Goal: Task Accomplishment & Management: Manage account settings

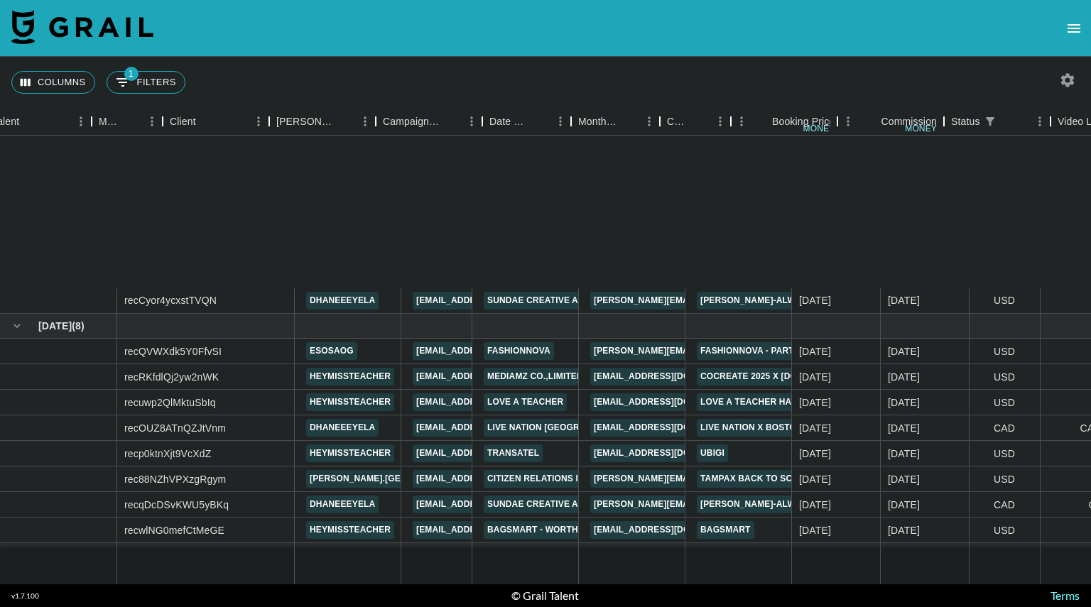
scroll to position [256, 310]
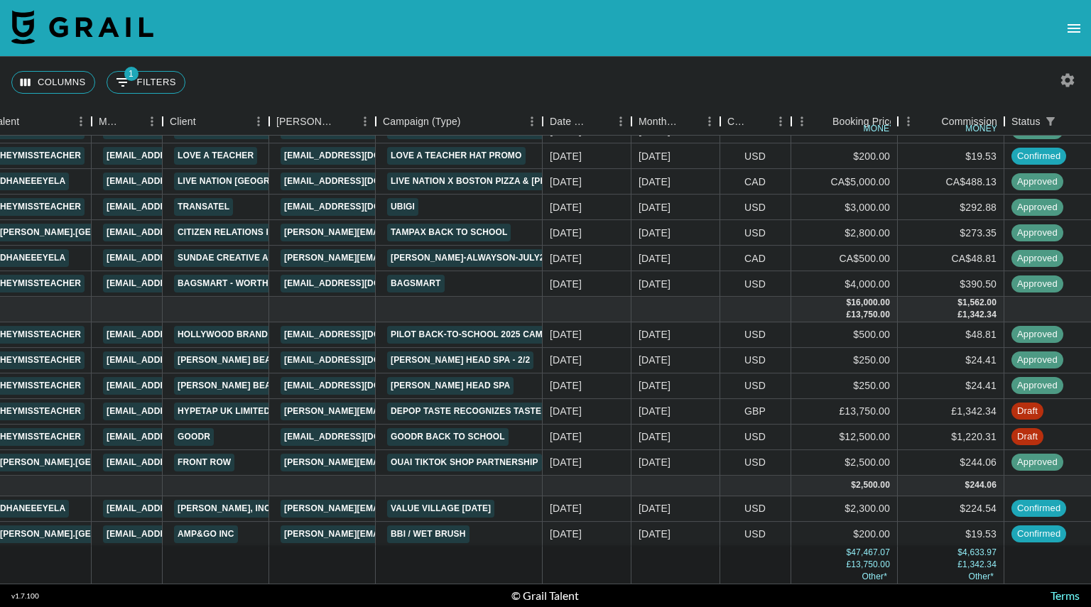
drag, startPoint x: 483, startPoint y: 126, endPoint x: 543, endPoint y: 129, distance: 60.4
click at [543, 129] on div "Campaign (Type)" at bounding box center [542, 122] width 17 height 28
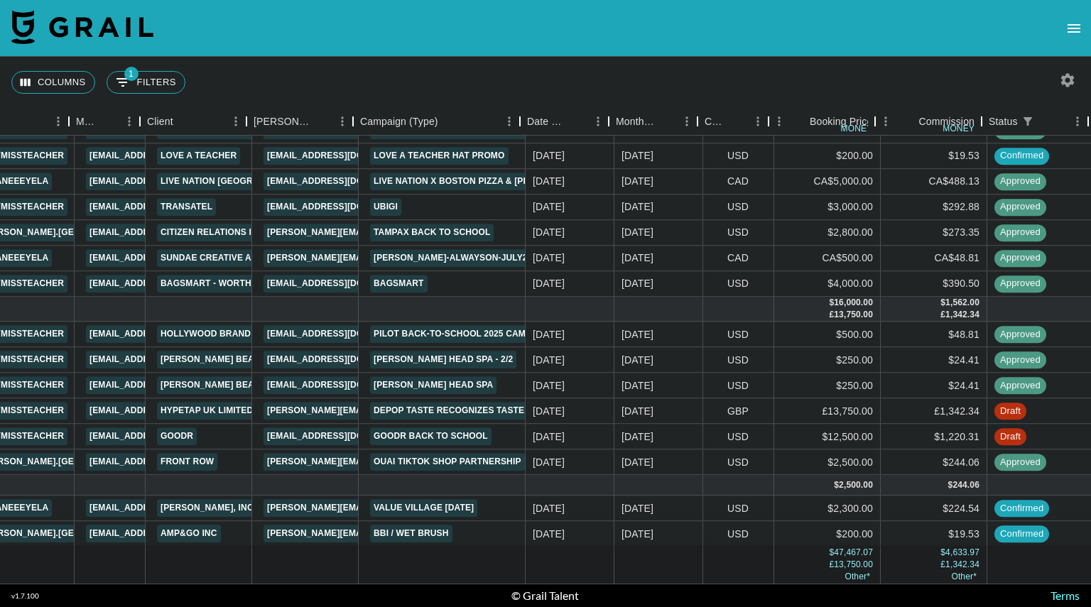
scroll to position [256, 337]
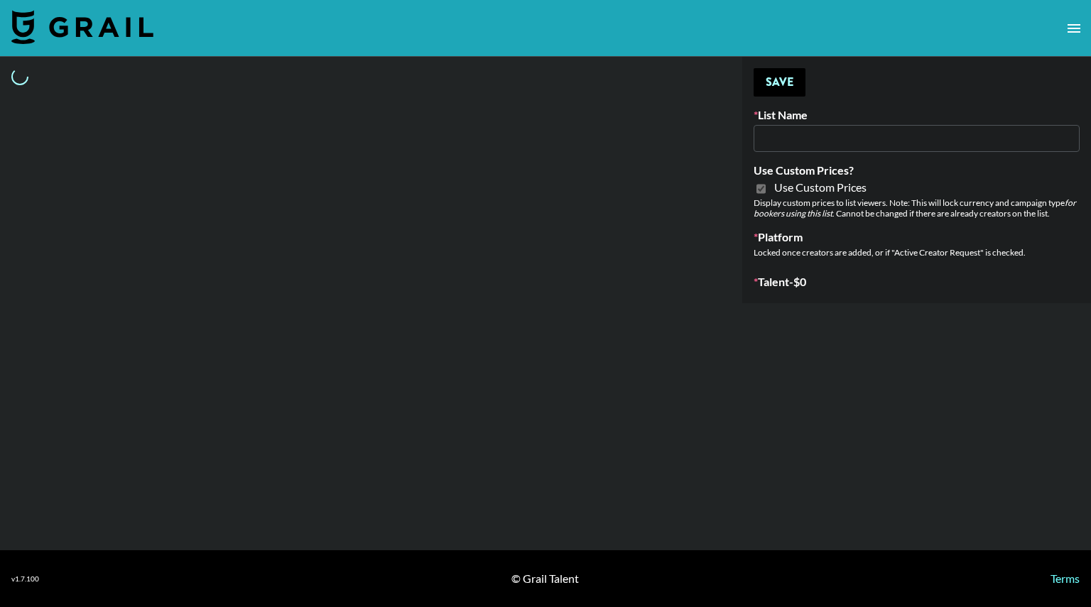
type input "Laifen (IG)"
checkbox input "true"
select select "Brand"
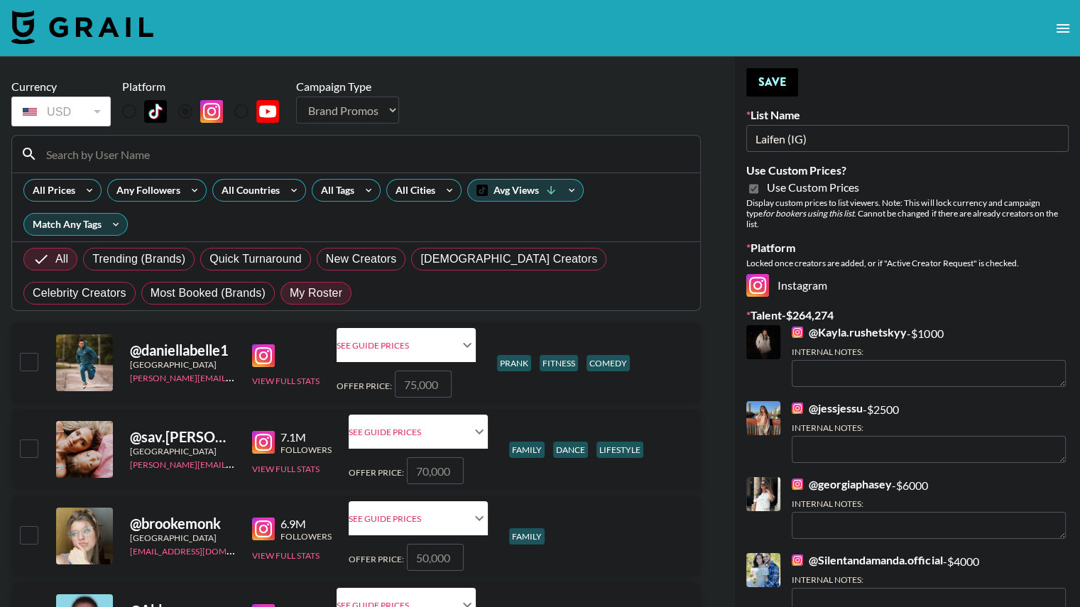
click at [290, 293] on span "My Roster" at bounding box center [316, 293] width 53 height 17
click at [290, 293] on input "My Roster" at bounding box center [290, 293] width 0 height 0
radio input "true"
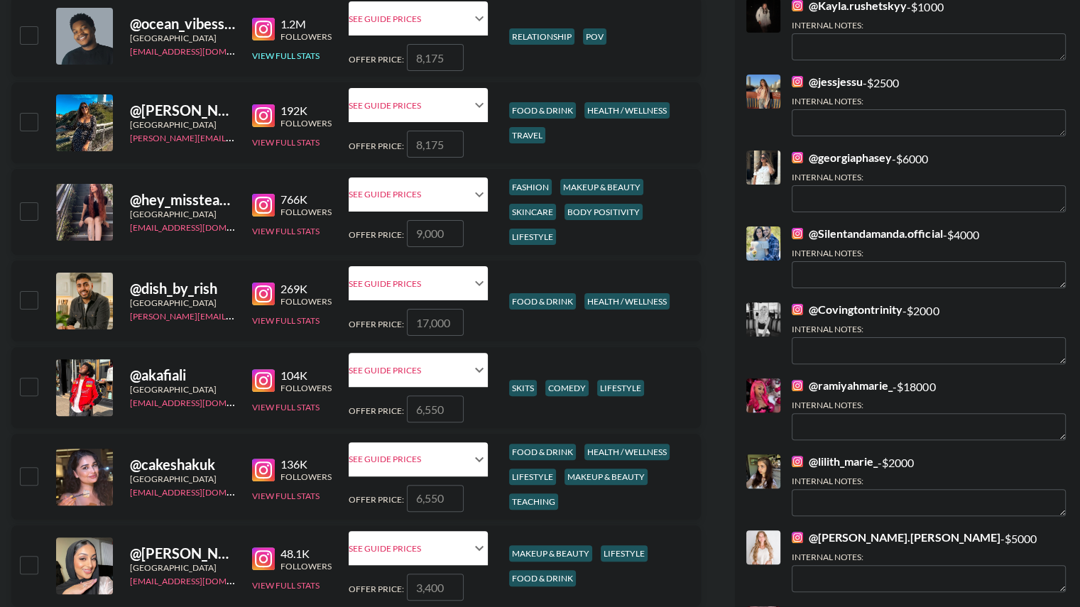
scroll to position [332, 0]
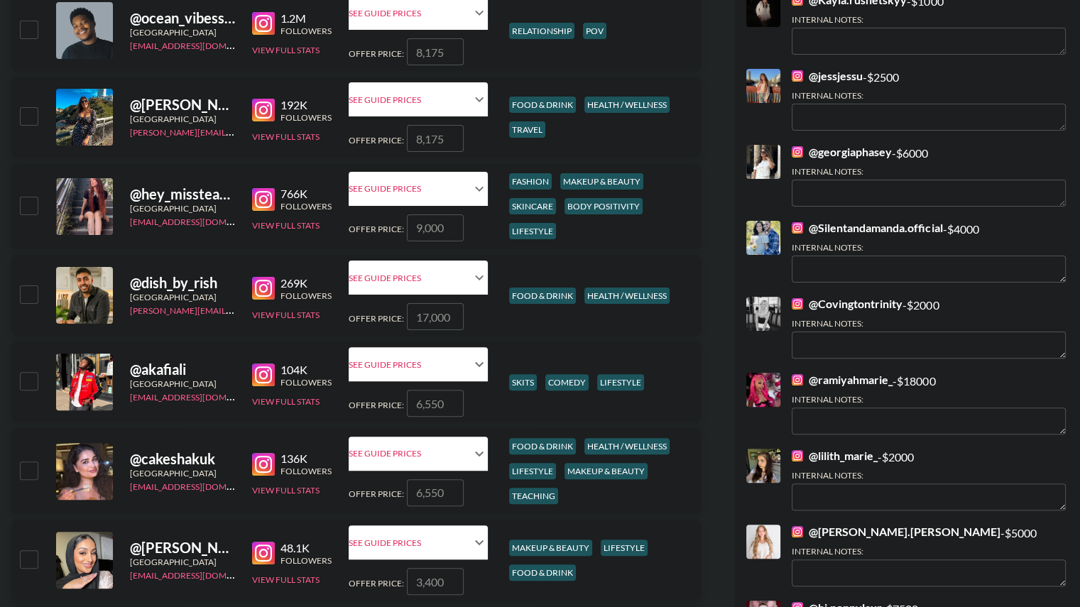
click at [26, 212] on input "checkbox" at bounding box center [28, 205] width 17 height 17
checkbox input "true"
type input "9000"
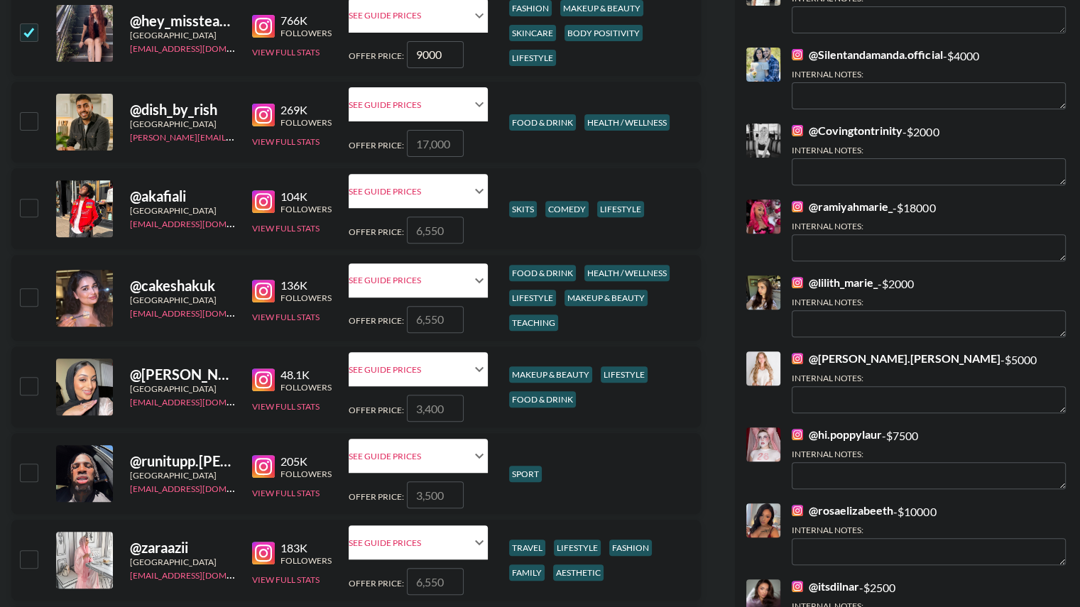
scroll to position [528, 0]
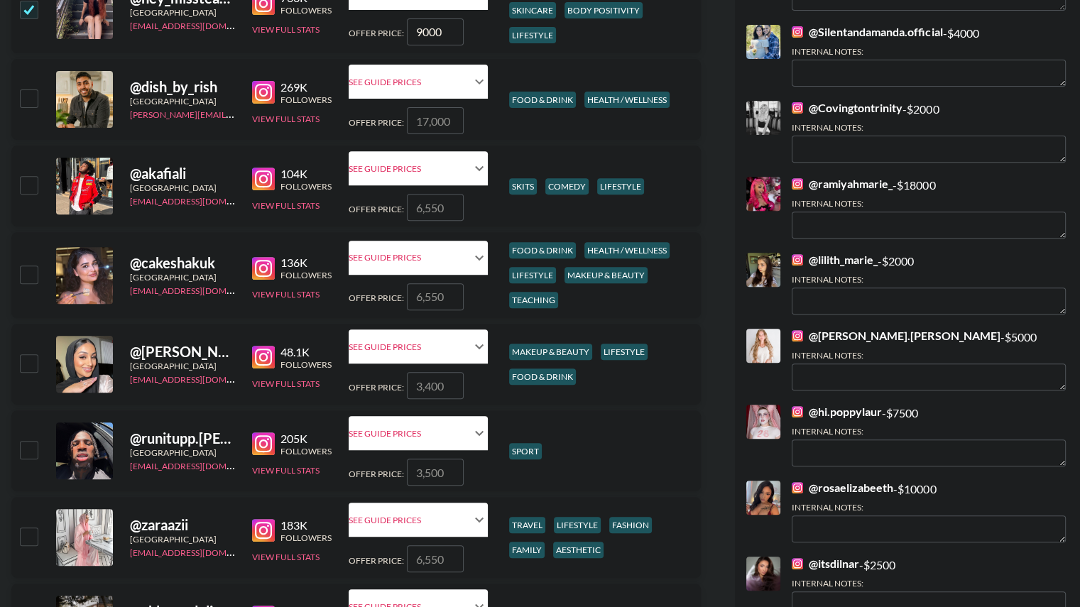
click at [31, 182] on input "checkbox" at bounding box center [28, 184] width 17 height 17
checkbox input "true"
type input "6550"
click at [31, 276] on input "checkbox" at bounding box center [28, 274] width 17 height 17
checkbox input "true"
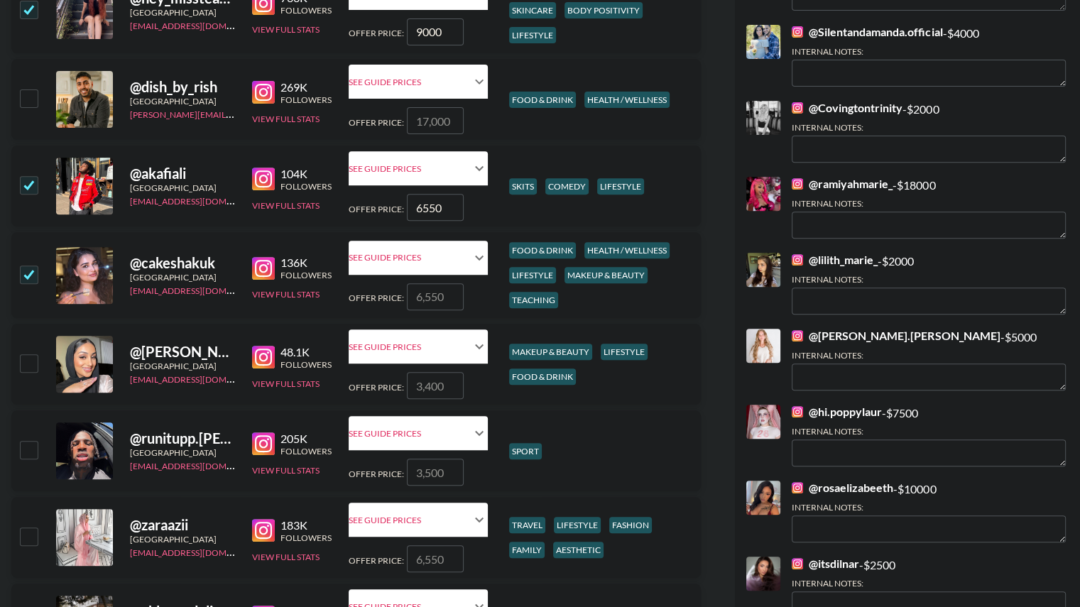
type input "6550"
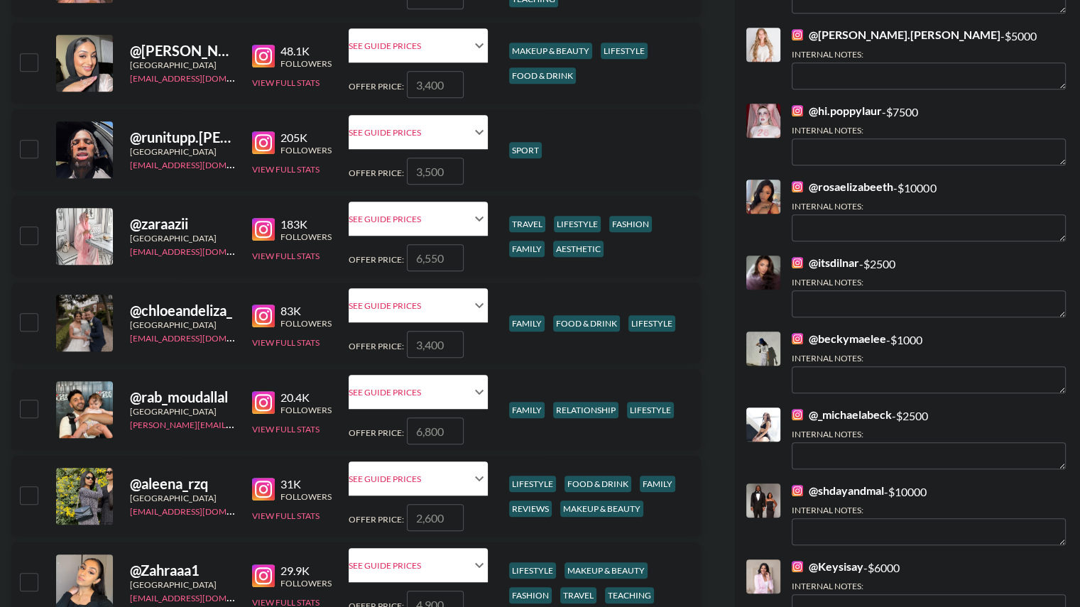
scroll to position [834, 0]
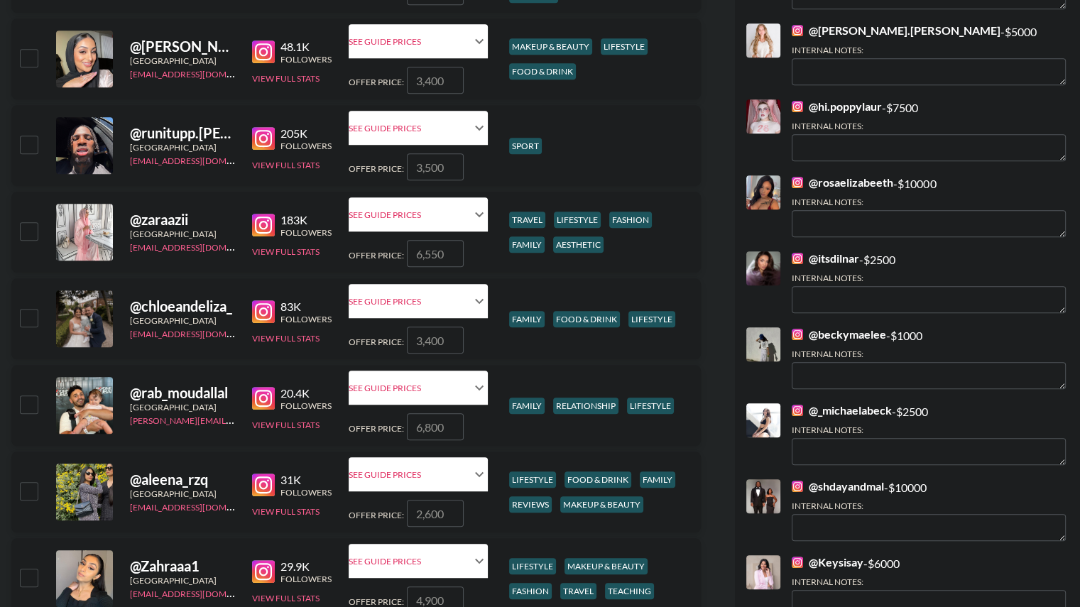
click at [31, 322] on input "checkbox" at bounding box center [28, 317] width 17 height 17
checkbox input "true"
type input "3400"
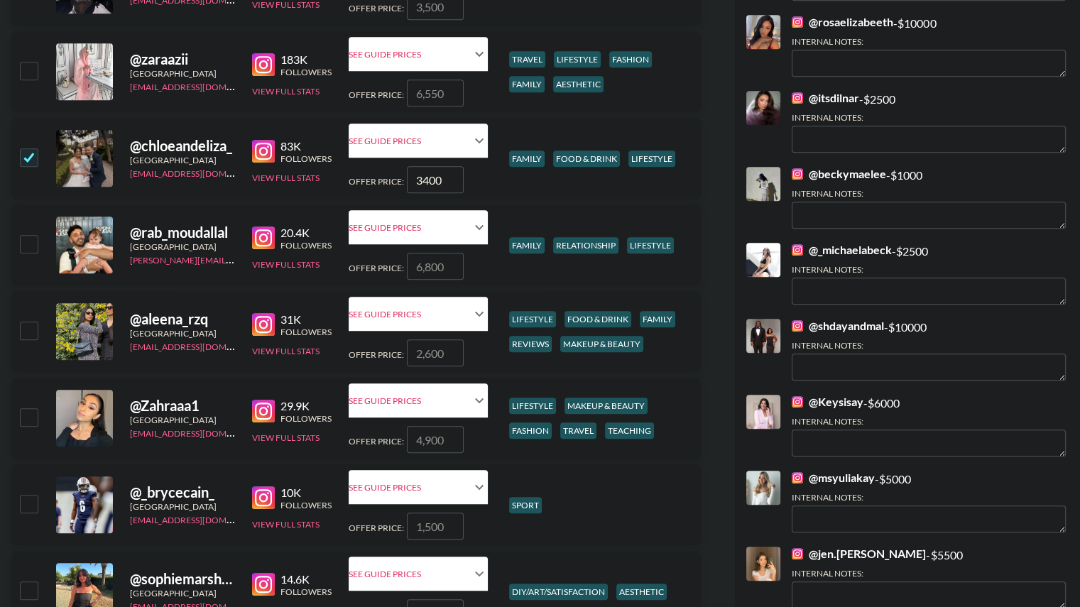
click at [26, 246] on input "checkbox" at bounding box center [28, 243] width 17 height 17
checkbox input "true"
type input "6800"
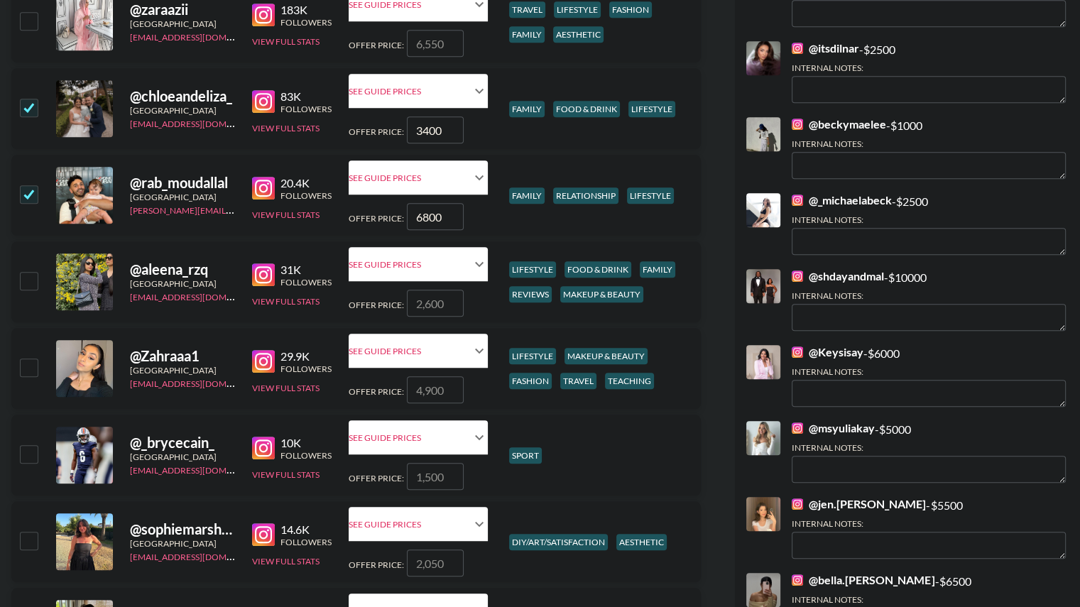
click at [33, 278] on input "checkbox" at bounding box center [28, 280] width 17 height 17
checkbox input "true"
type input "2600"
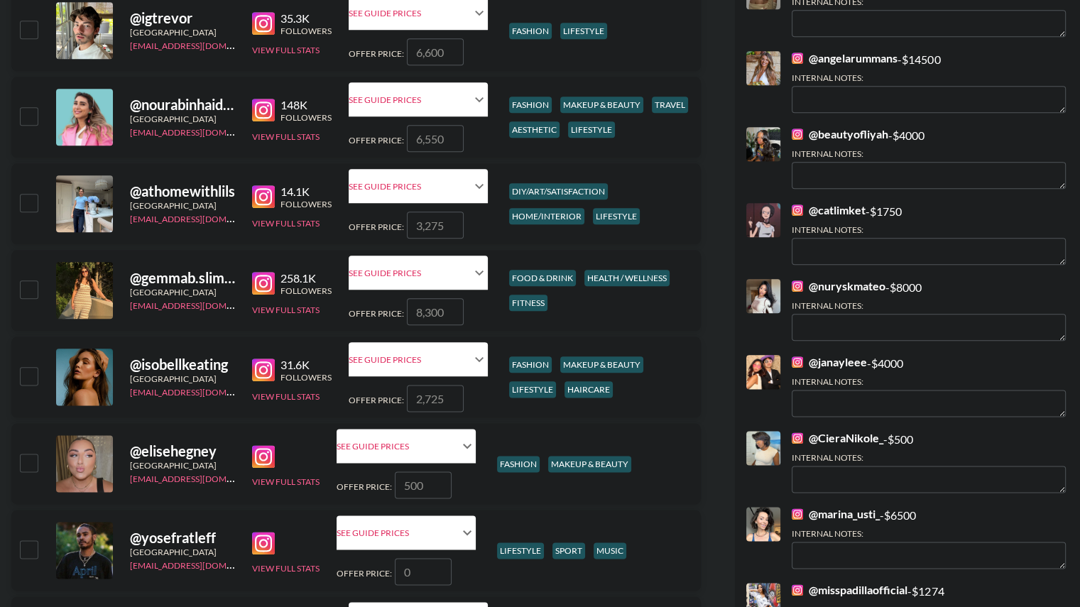
scroll to position [1652, 0]
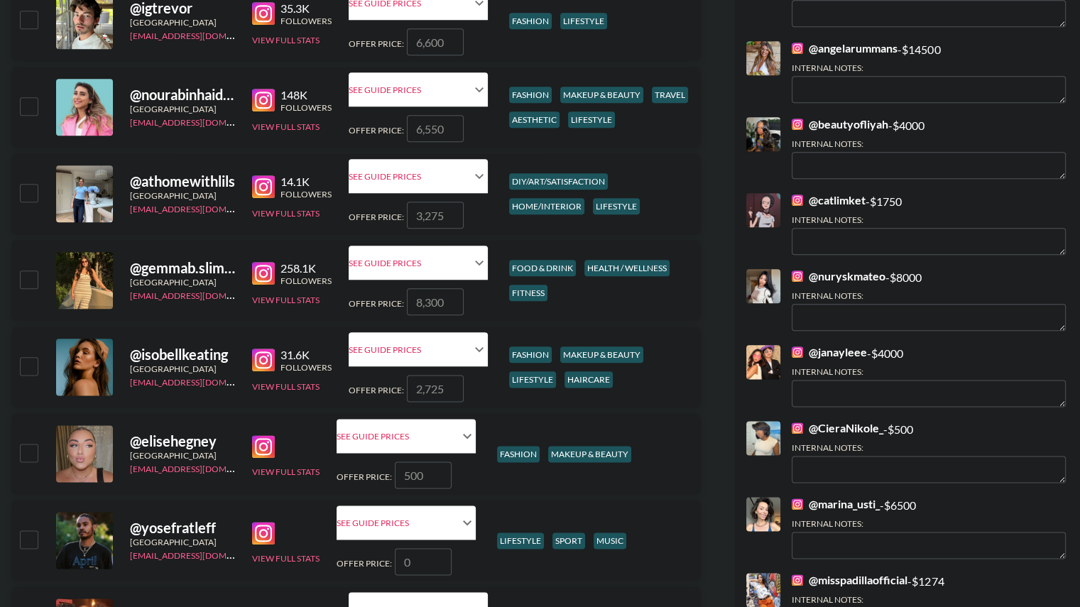
click at [28, 371] on input "checkbox" at bounding box center [28, 365] width 17 height 17
checkbox input "true"
type input "2725"
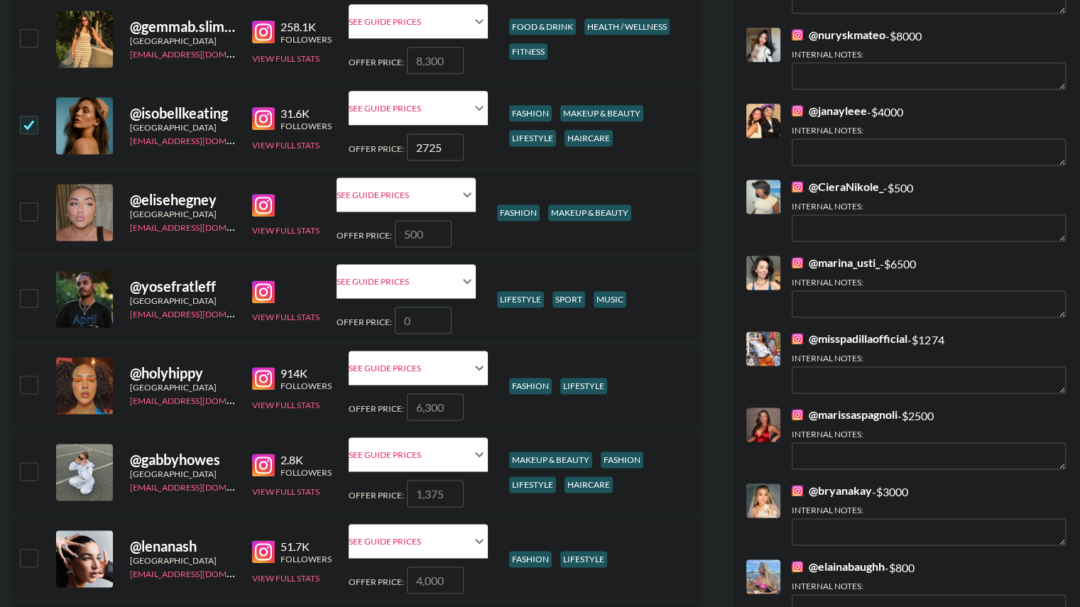
scroll to position [1900, 0]
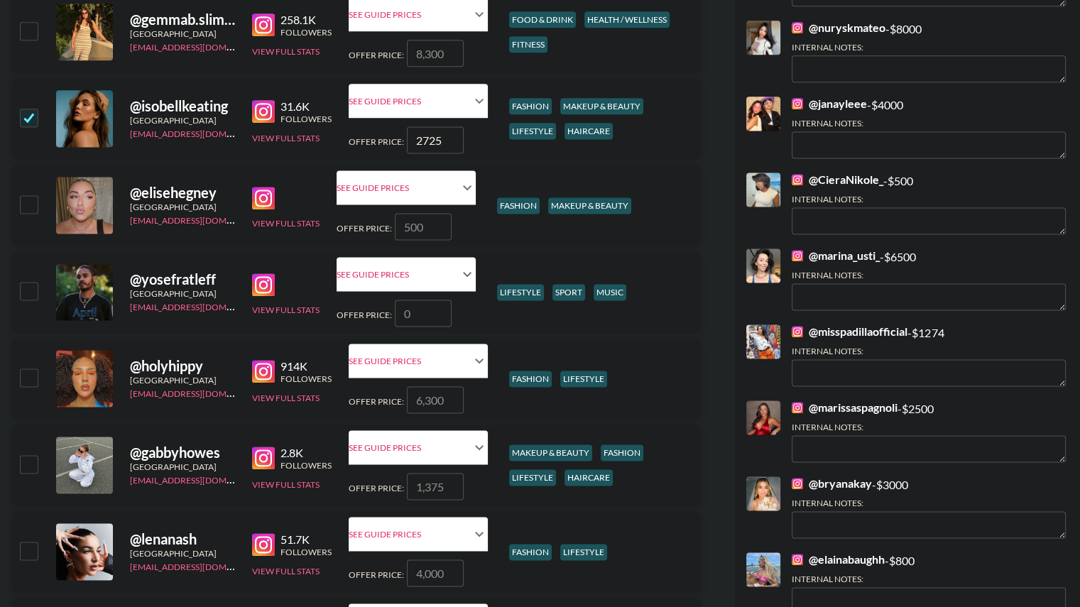
click at [28, 375] on input "checkbox" at bounding box center [28, 377] width 17 height 17
checkbox input "true"
type input "6300"
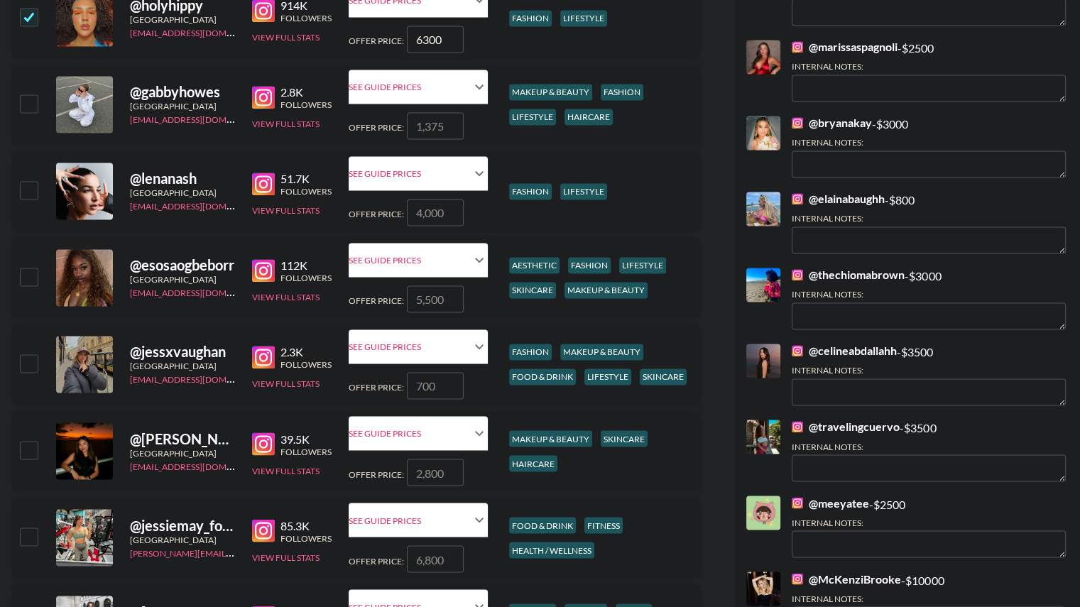
scroll to position [2262, 0]
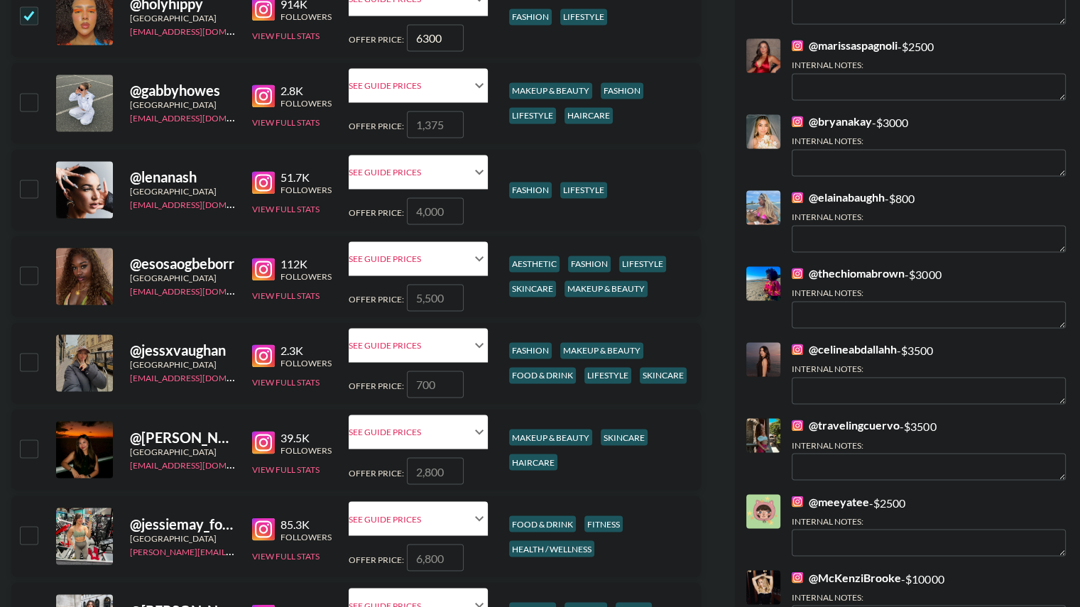
click at [30, 273] on input "checkbox" at bounding box center [28, 274] width 17 height 17
checkbox input "true"
type input "5500"
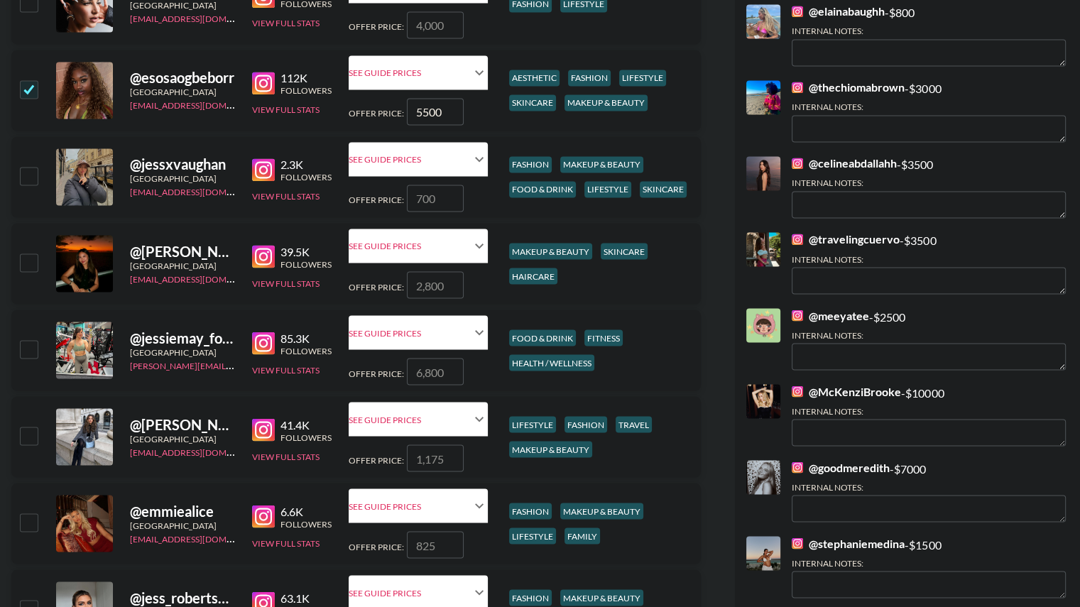
scroll to position [2454, 0]
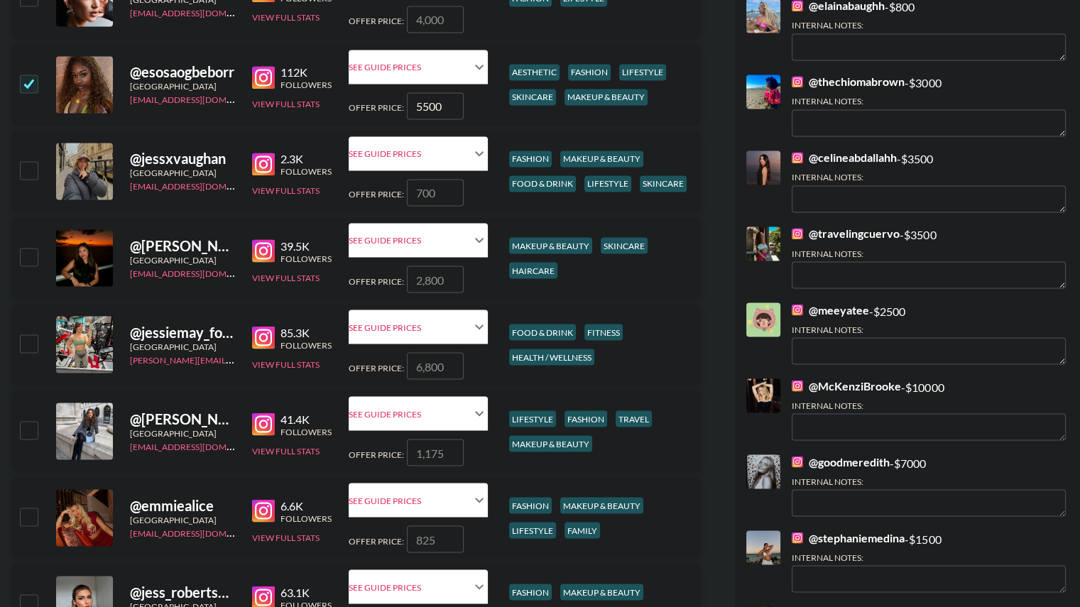
click at [26, 255] on input "checkbox" at bounding box center [28, 256] width 17 height 17
checkbox input "true"
type input "2800"
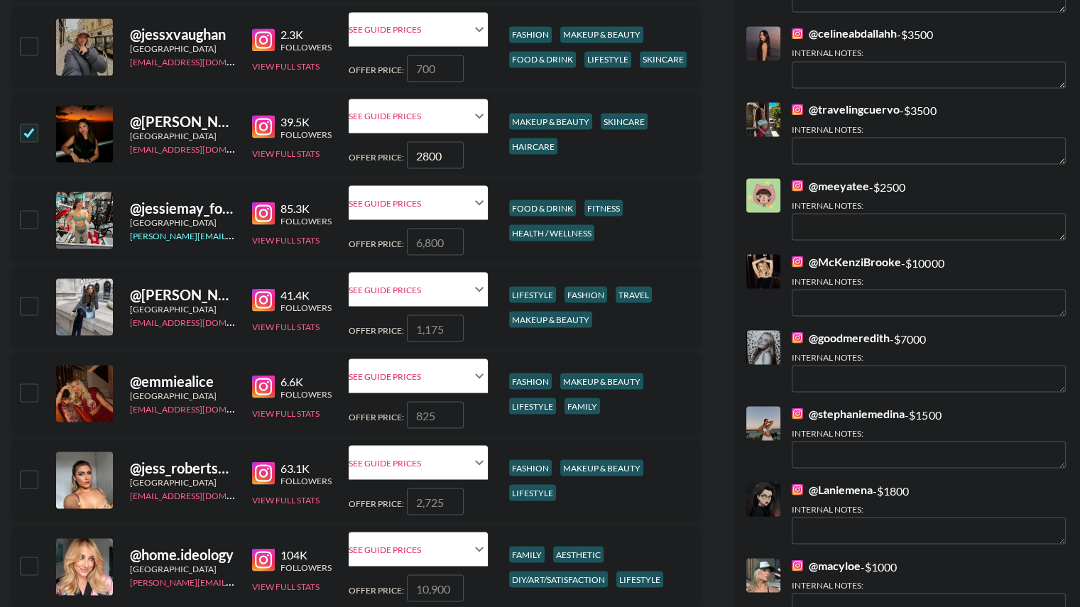
scroll to position [2579, 0]
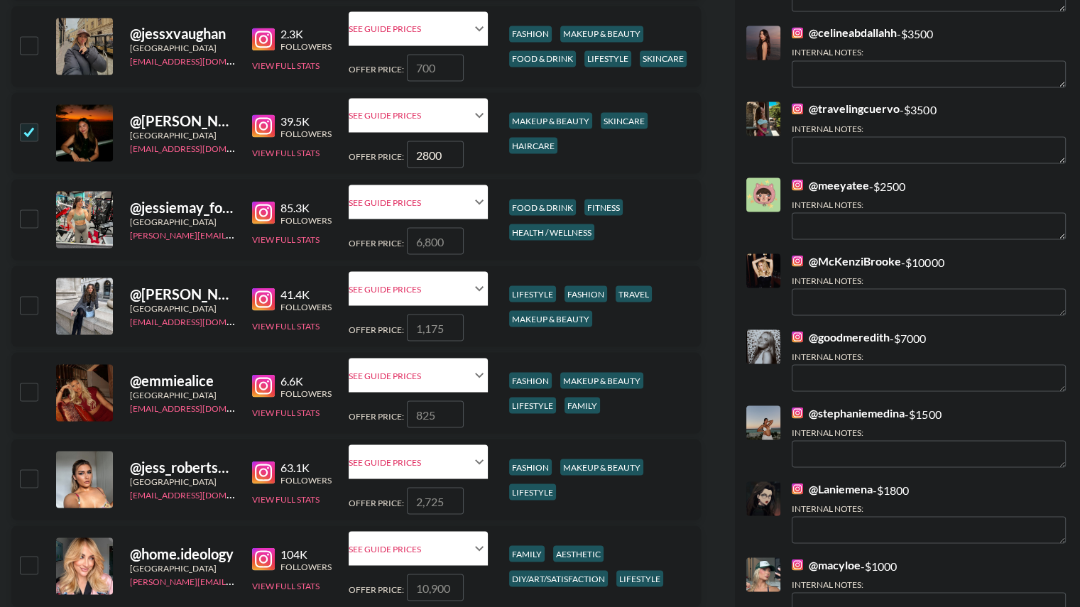
click at [33, 224] on input "checkbox" at bounding box center [28, 217] width 17 height 17
checkbox input "true"
type input "6800"
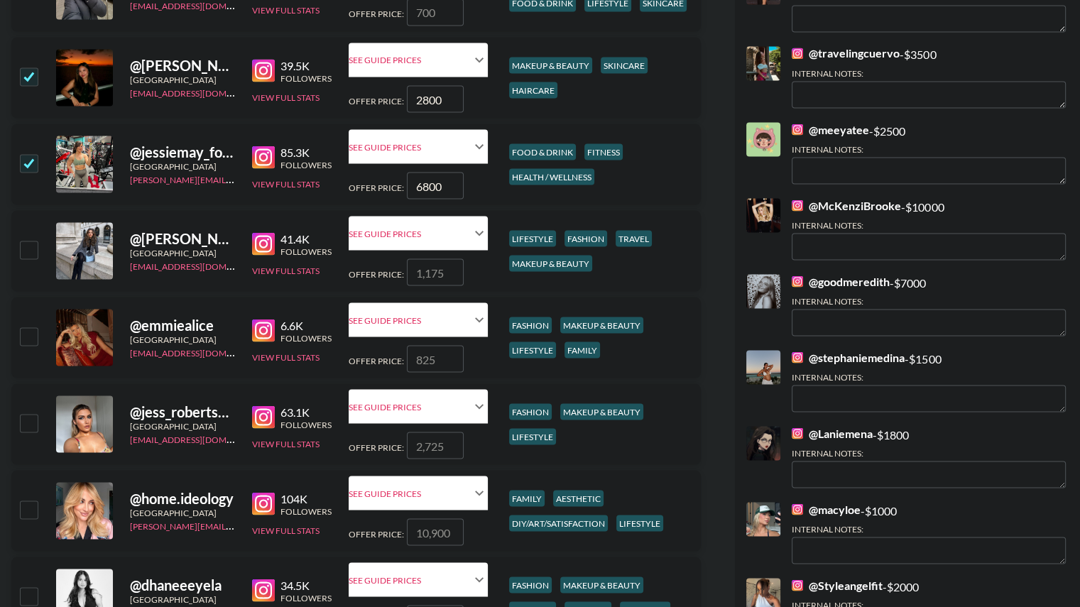
scroll to position [2641, 0]
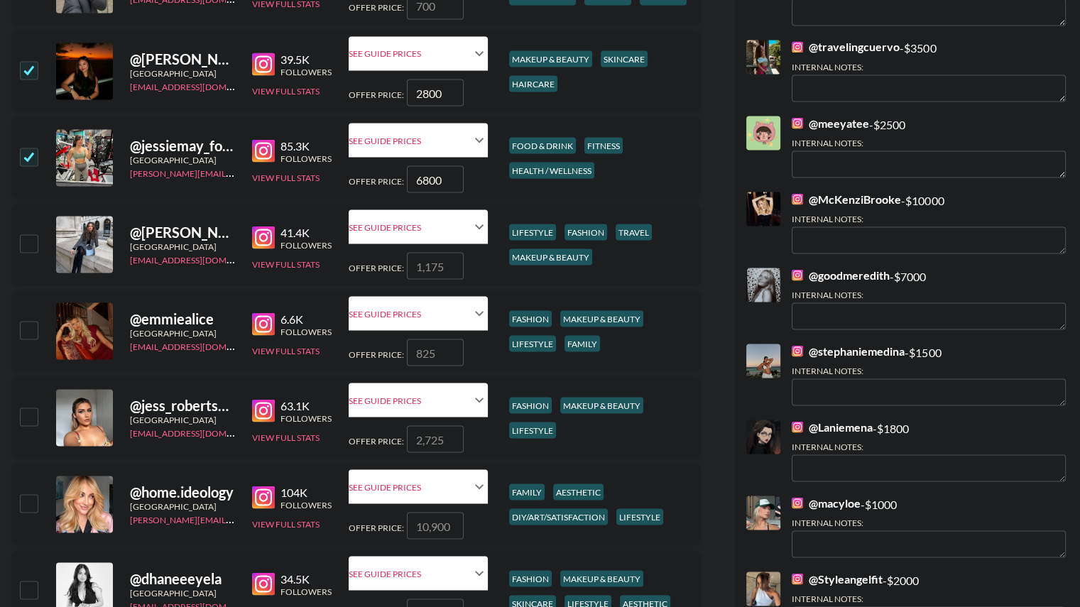
click at [33, 332] on input "checkbox" at bounding box center [28, 329] width 17 height 17
checkbox input "true"
type input "825"
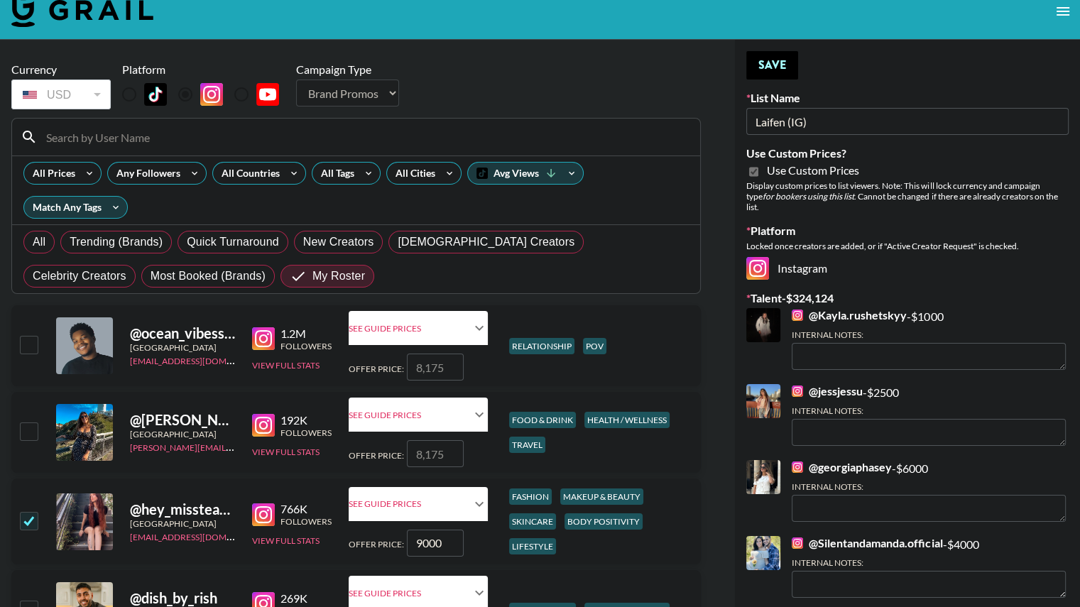
scroll to position [0, 0]
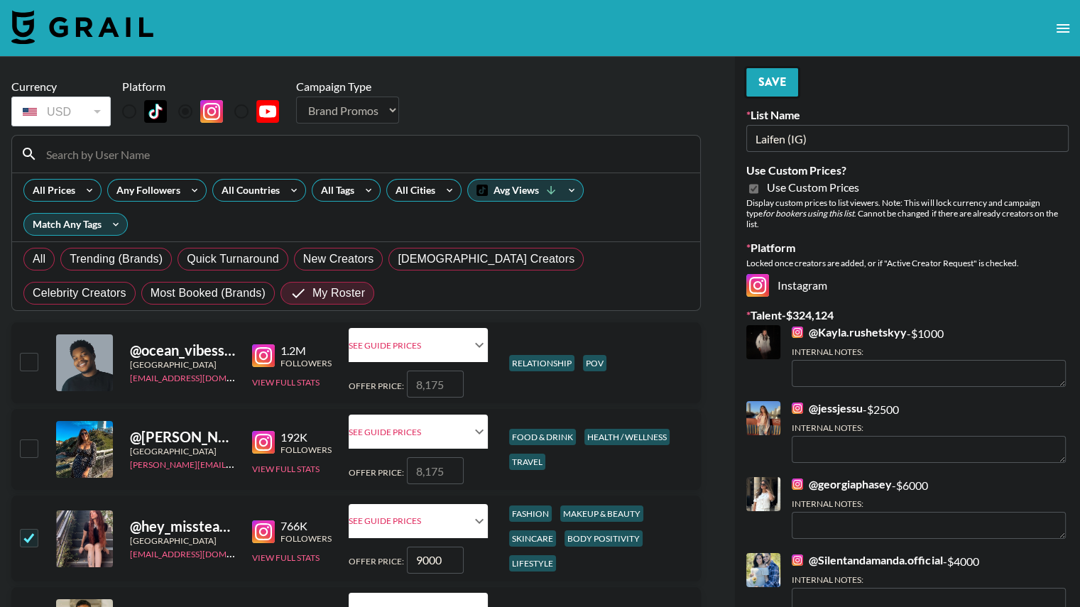
click at [767, 84] on button "Save" at bounding box center [772, 82] width 52 height 28
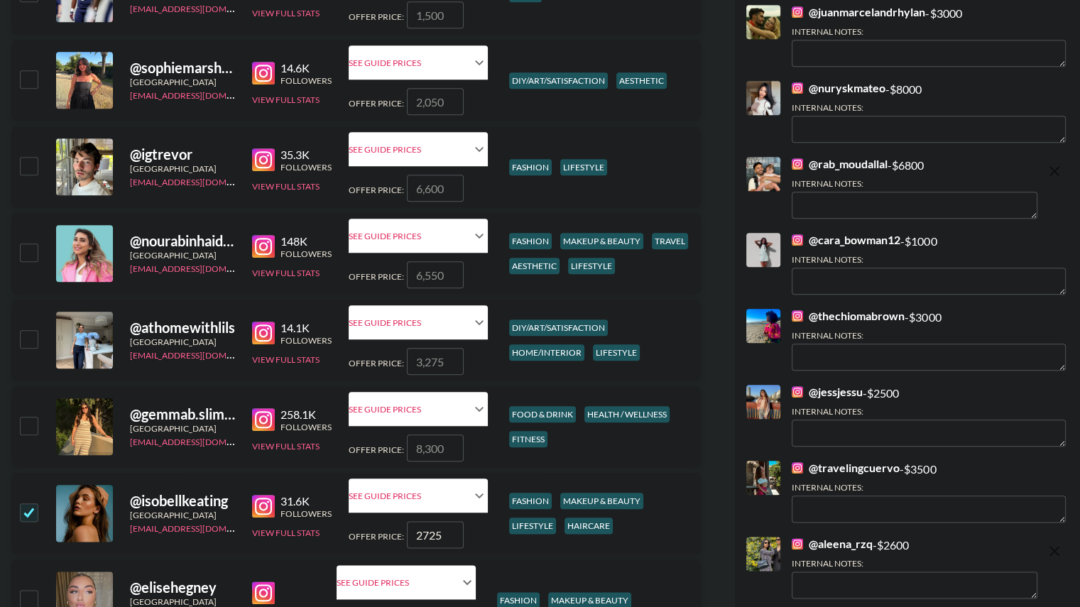
scroll to position [1600, 0]
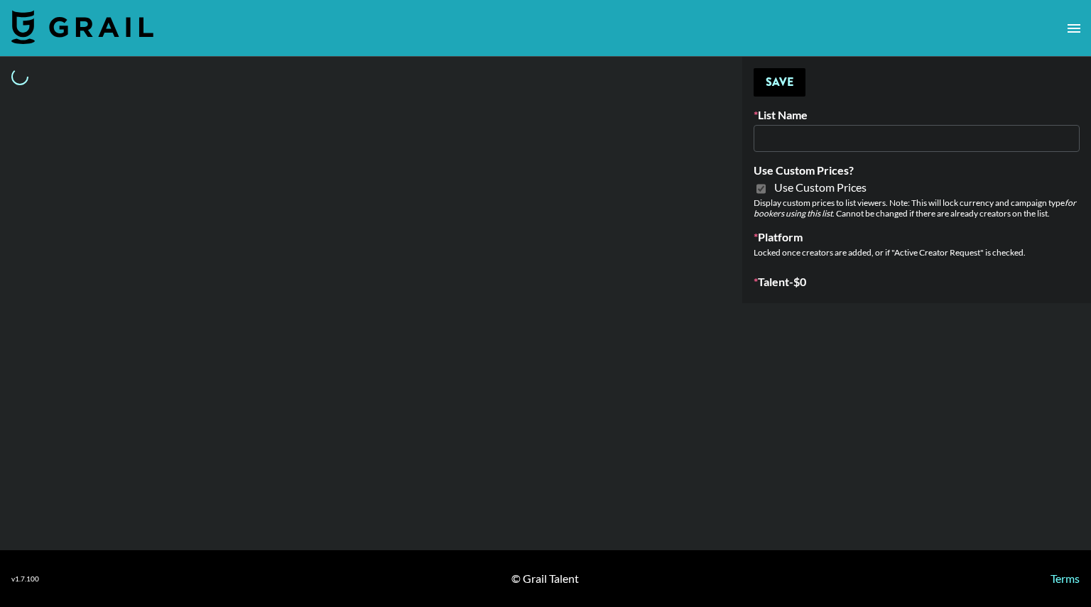
type input "Laifen (TikTok)"
checkbox input "true"
select select "Brand"
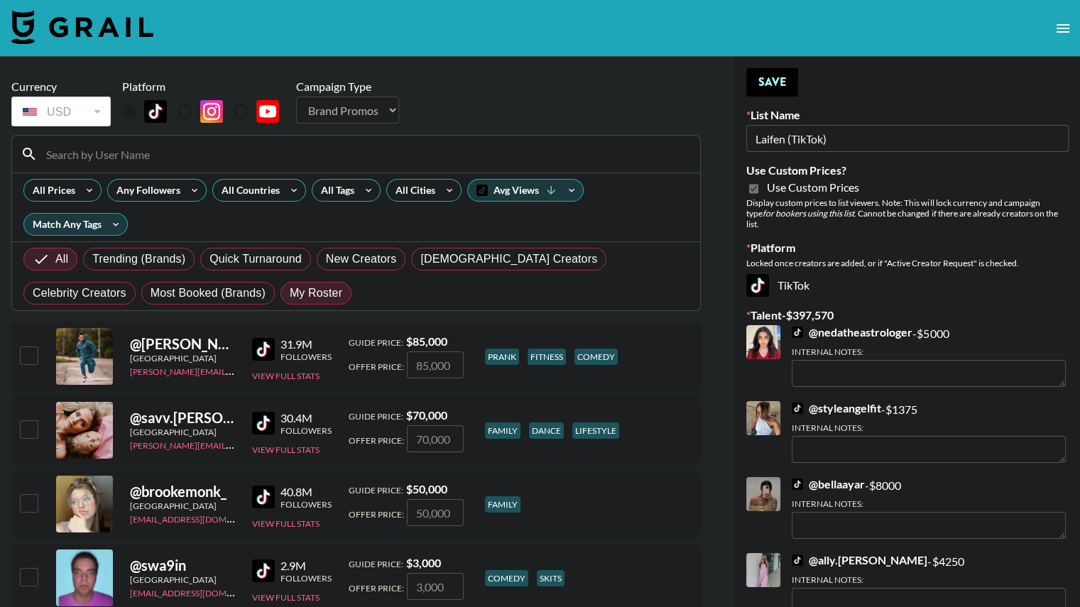
click at [290, 297] on span "My Roster" at bounding box center [316, 293] width 53 height 17
click at [290, 293] on input "My Roster" at bounding box center [290, 293] width 0 height 0
radio input "true"
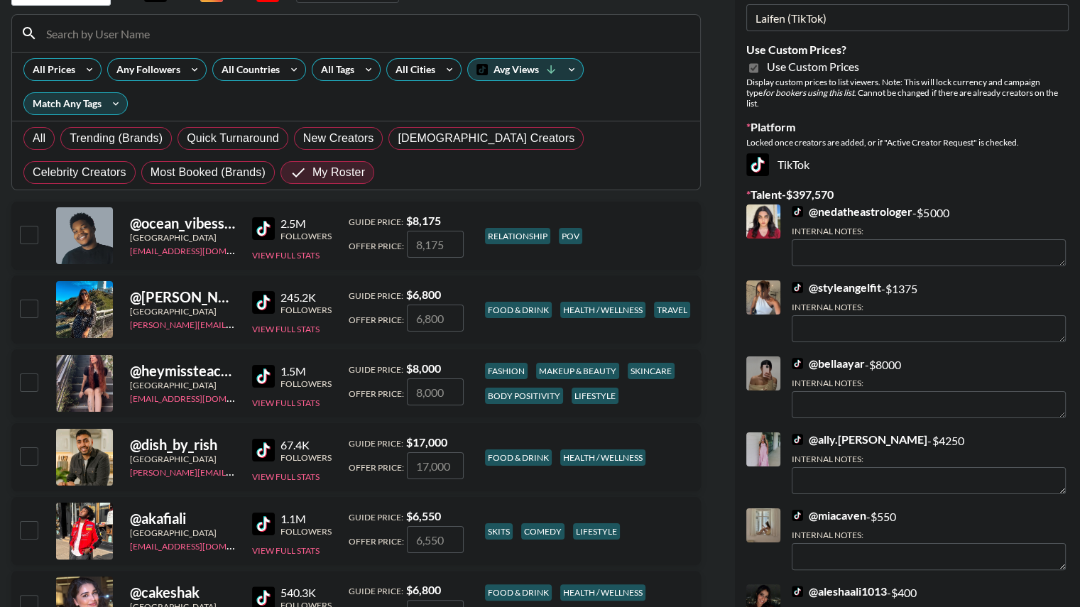
scroll to position [126, 0]
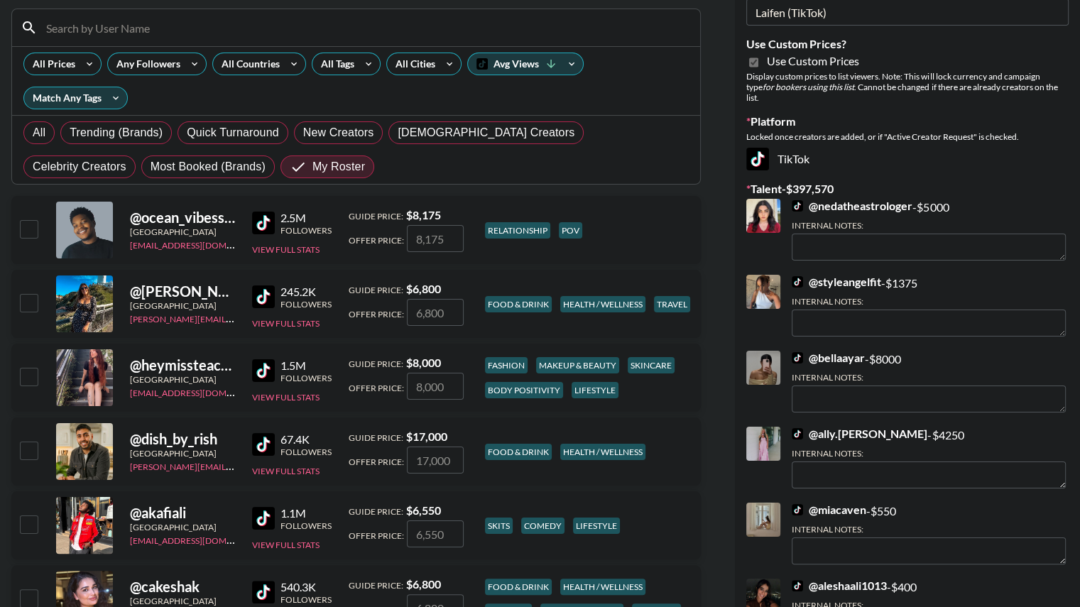
click at [26, 373] on input "checkbox" at bounding box center [28, 376] width 17 height 17
checkbox input "true"
type input "8000"
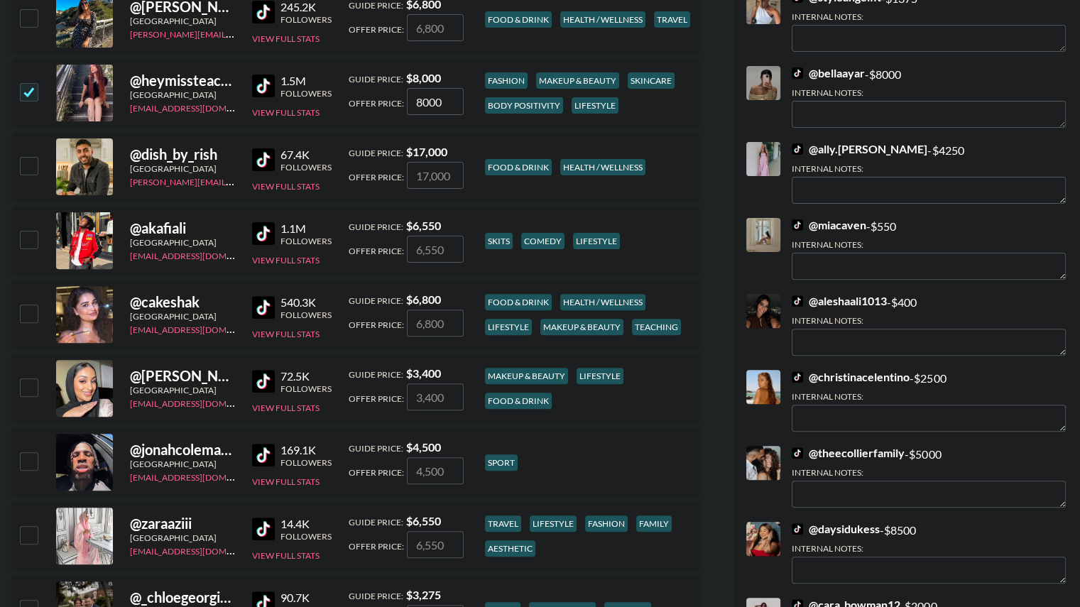
scroll to position [412, 0]
click at [23, 309] on input "checkbox" at bounding box center [28, 312] width 17 height 17
checkbox input "true"
type input "6800"
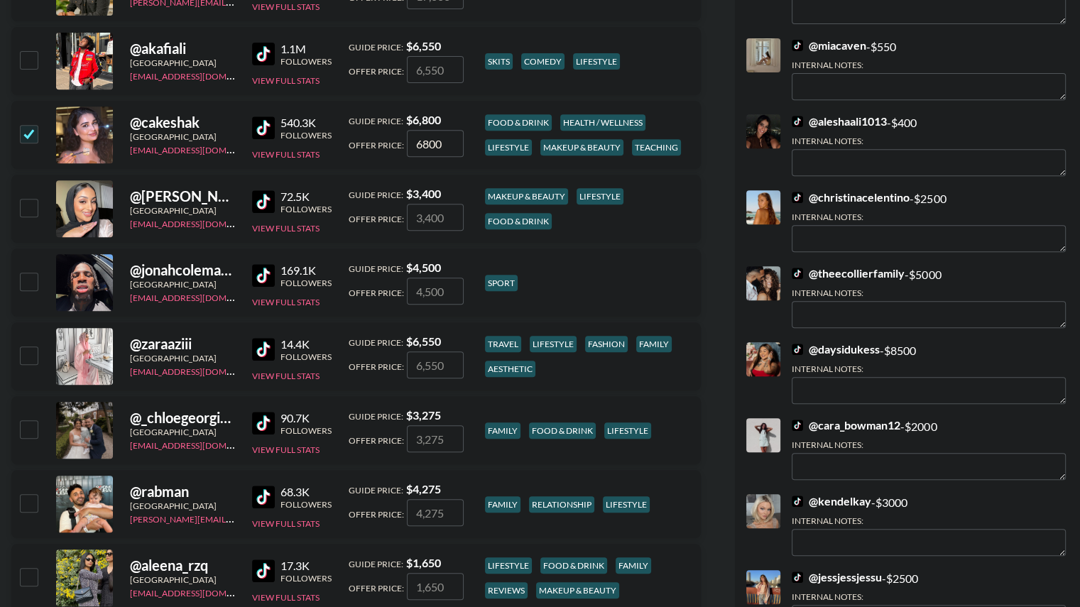
scroll to position [596, 0]
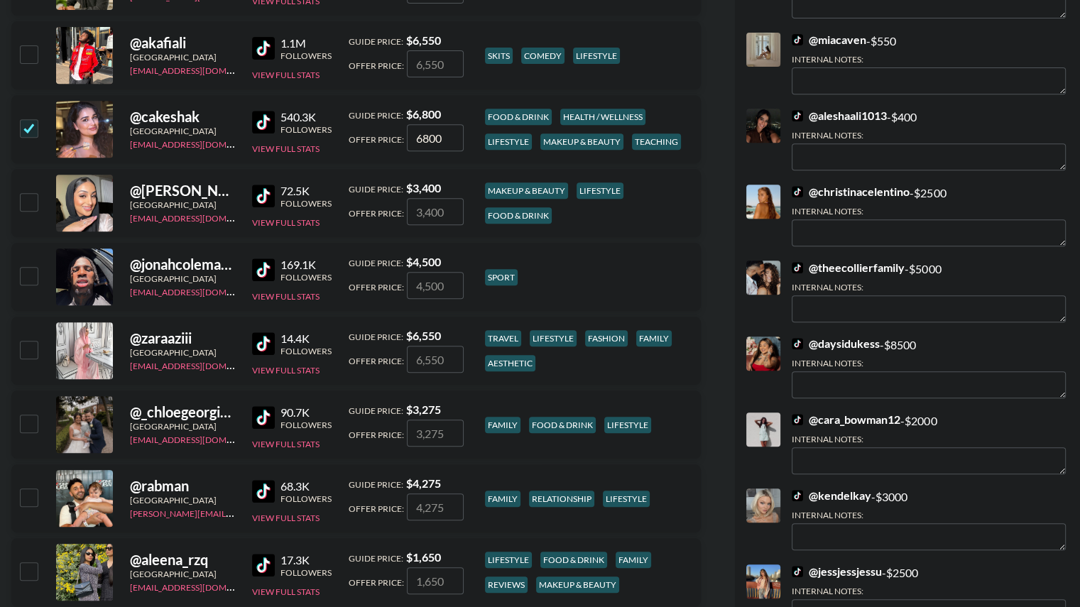
click at [26, 423] on input "checkbox" at bounding box center [28, 423] width 17 height 17
checkbox input "true"
type input "3275"
click at [28, 501] on input "checkbox" at bounding box center [28, 497] width 17 height 17
checkbox input "true"
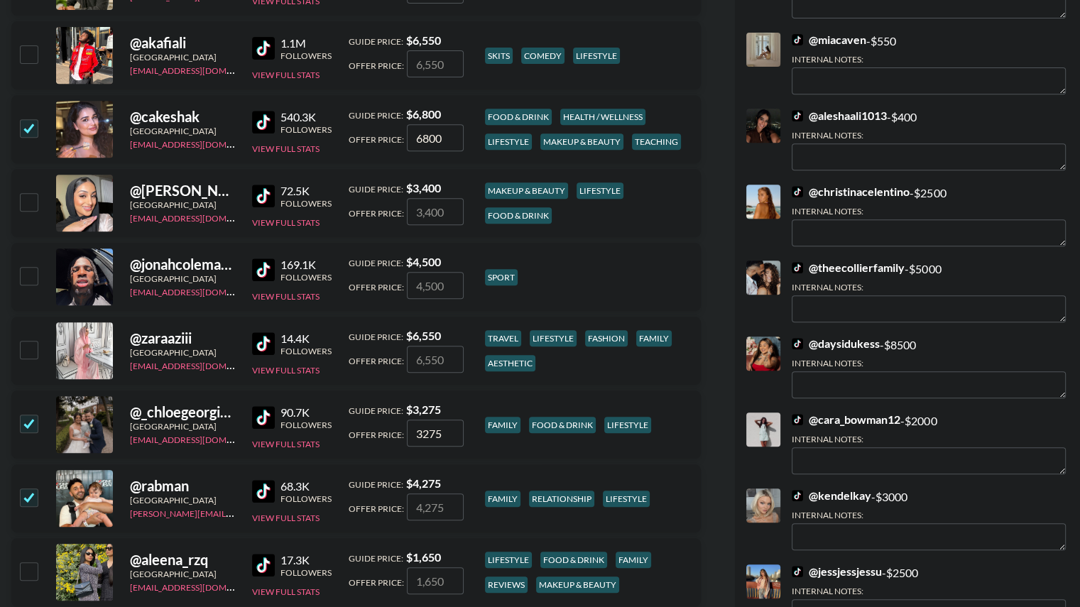
type input "4275"
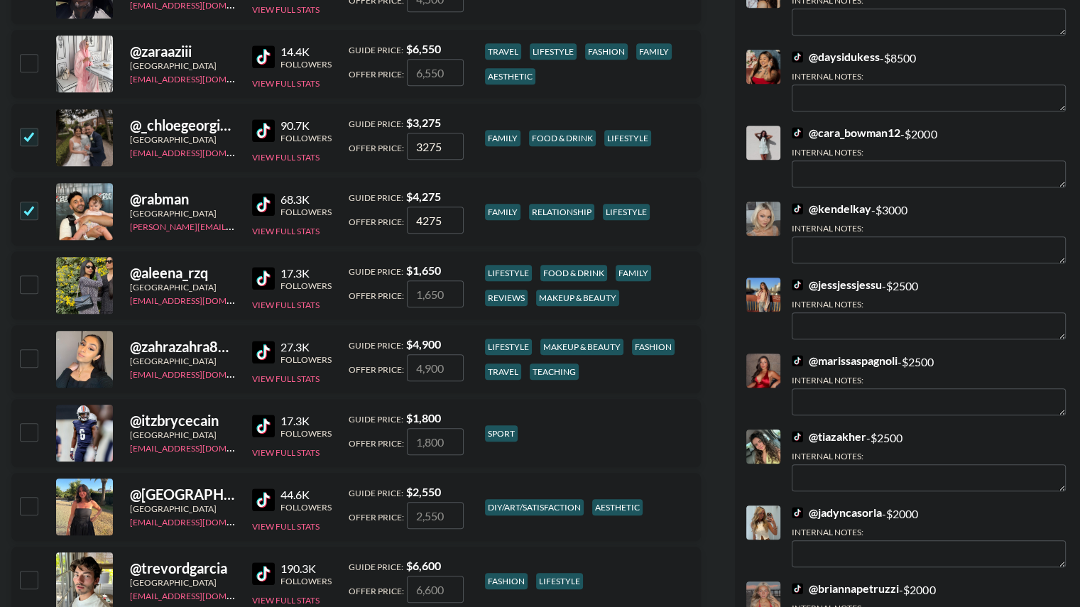
scroll to position [889, 0]
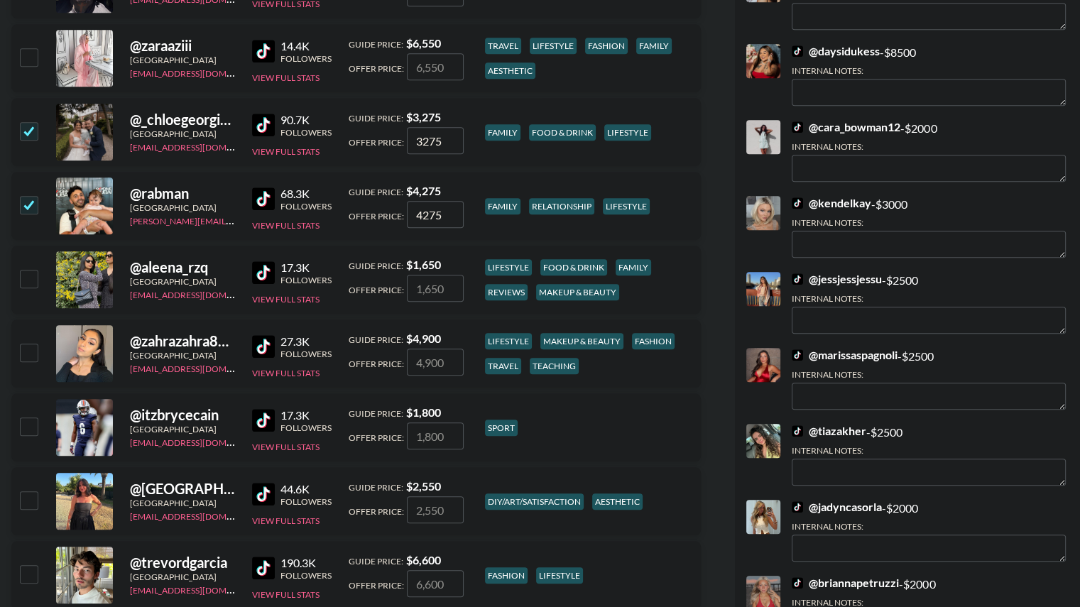
click at [31, 278] on input "checkbox" at bounding box center [28, 278] width 17 height 17
checkbox input "true"
type input "1650"
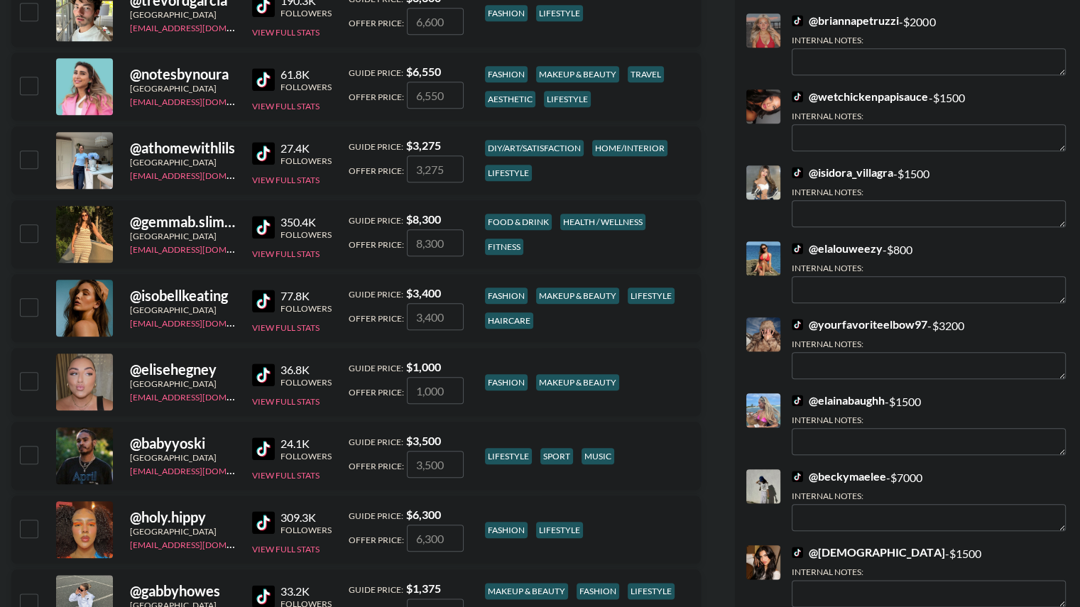
scroll to position [1451, 0]
click at [33, 306] on input "checkbox" at bounding box center [28, 306] width 17 height 17
checkbox input "true"
type input "3400"
click at [27, 160] on input "checkbox" at bounding box center [28, 159] width 17 height 17
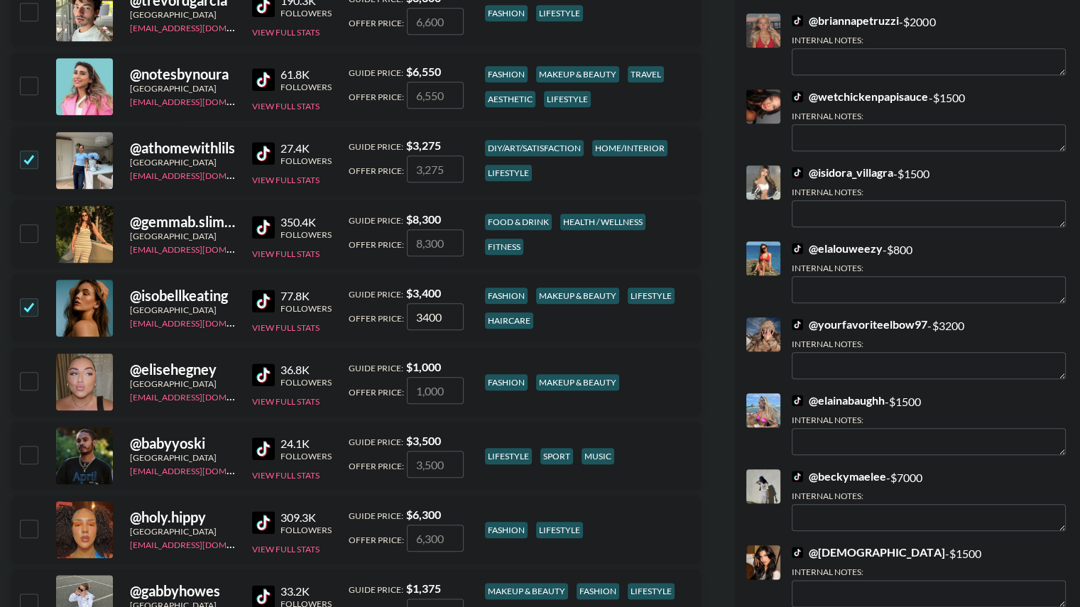
checkbox input "true"
type input "3275"
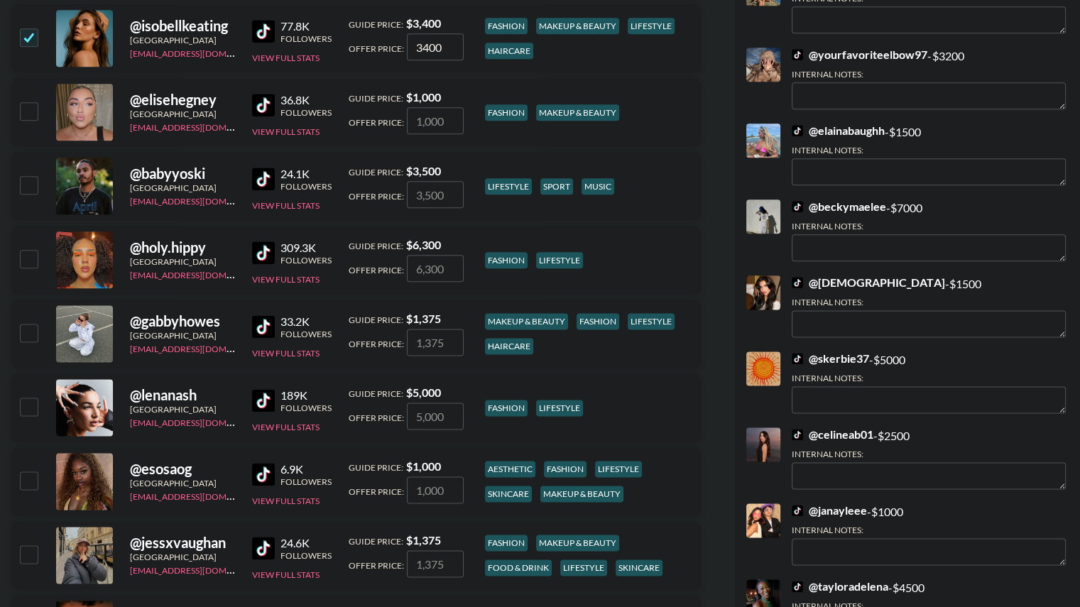
scroll to position [1723, 0]
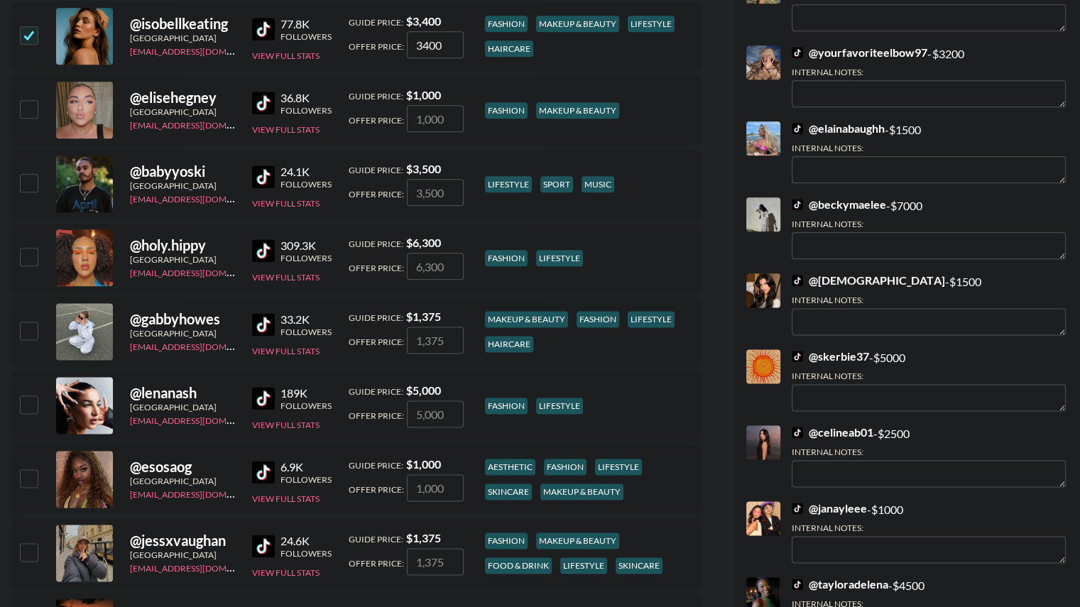
click at [30, 257] on input "checkbox" at bounding box center [28, 256] width 17 height 17
checkbox input "true"
type input "6300"
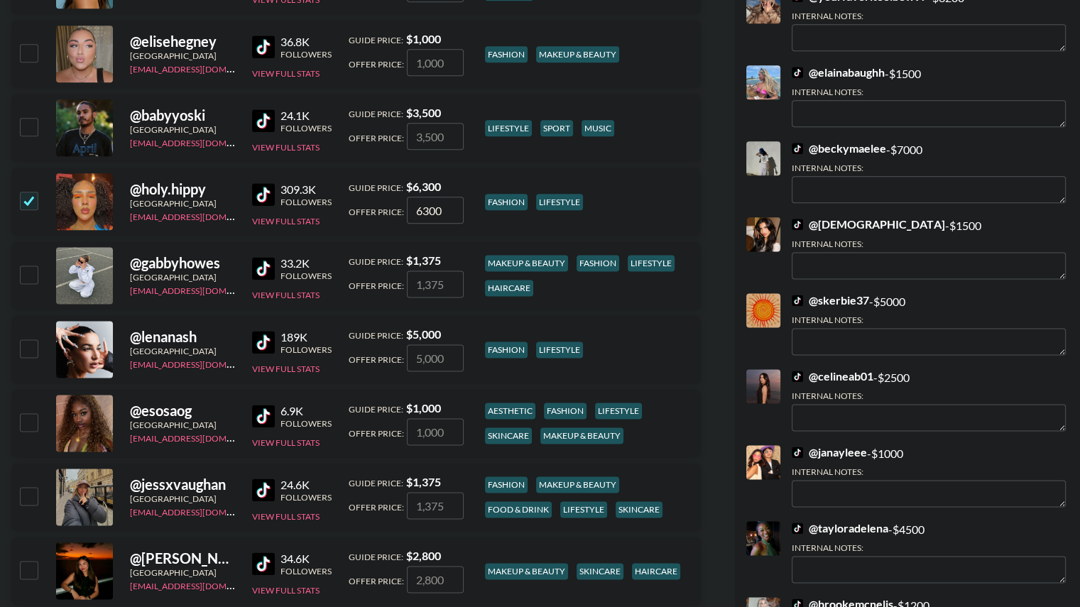
scroll to position [1780, 0]
click at [26, 422] on input "checkbox" at bounding box center [28, 421] width 17 height 17
checkbox input "true"
type input "1000"
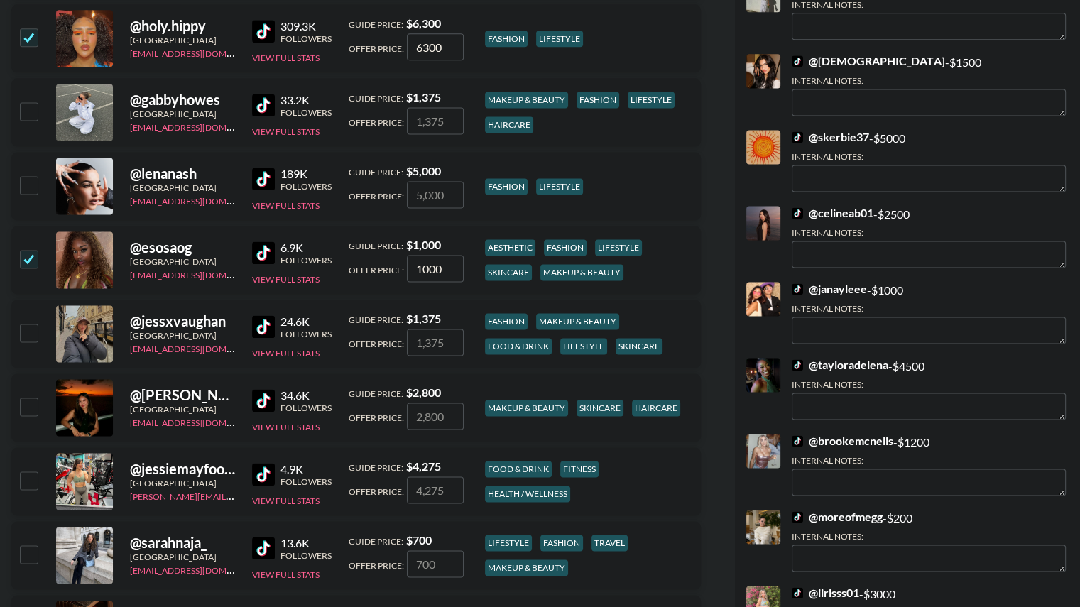
scroll to position [1944, 0]
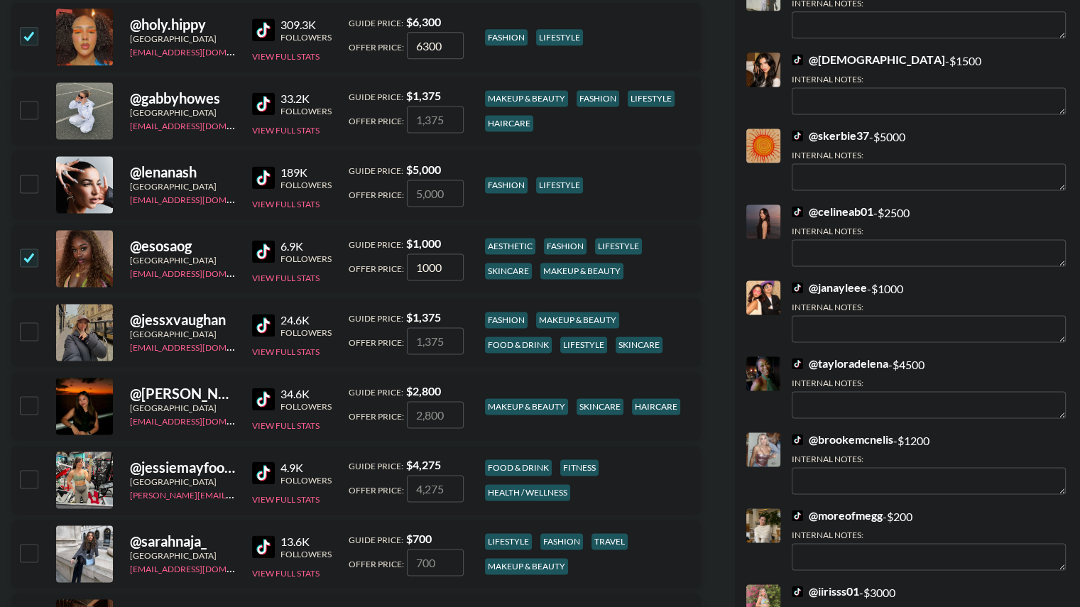
click at [28, 403] on input "checkbox" at bounding box center [28, 404] width 17 height 17
checkbox input "true"
type input "2800"
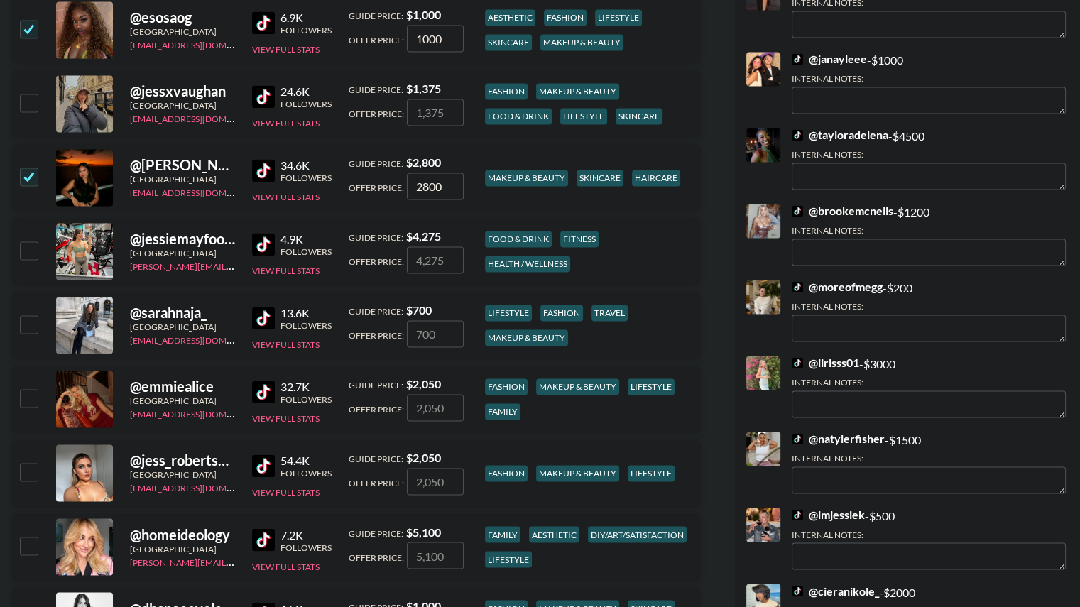
scroll to position [2173, 0]
click at [28, 104] on input "checkbox" at bounding box center [28, 102] width 17 height 17
checkbox input "true"
type input "1375"
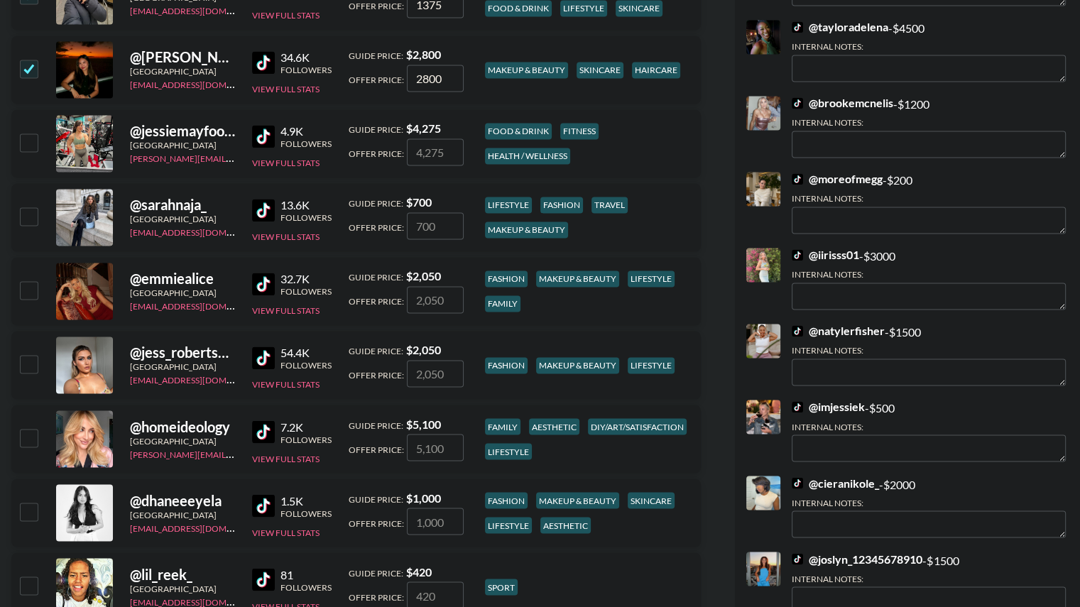
scroll to position [2281, 0]
click at [26, 293] on input "checkbox" at bounding box center [28, 289] width 17 height 17
checkbox input "true"
type input "2050"
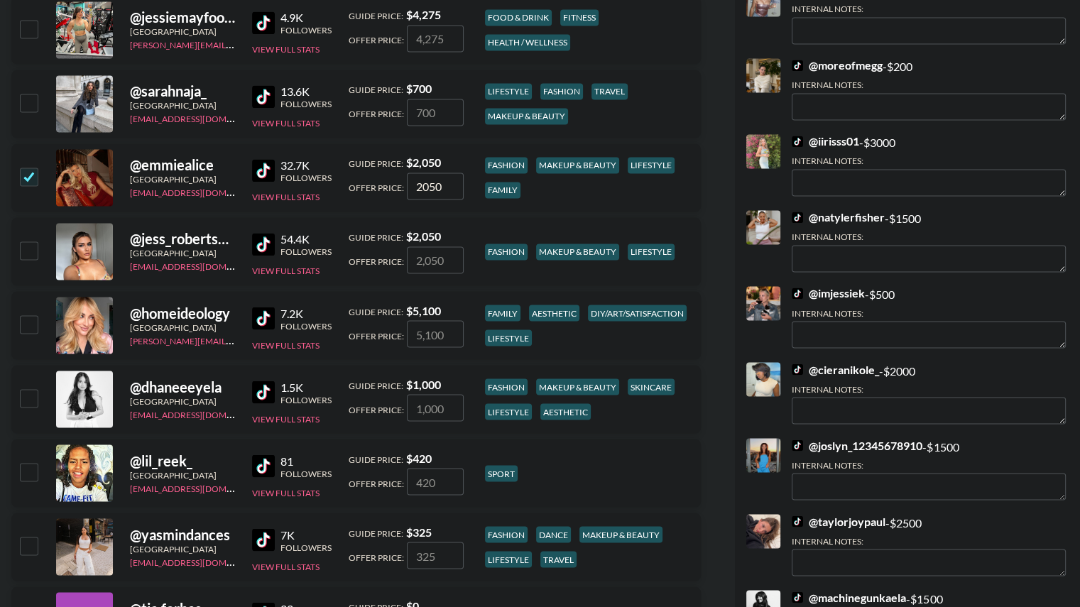
scroll to position [2397, 0]
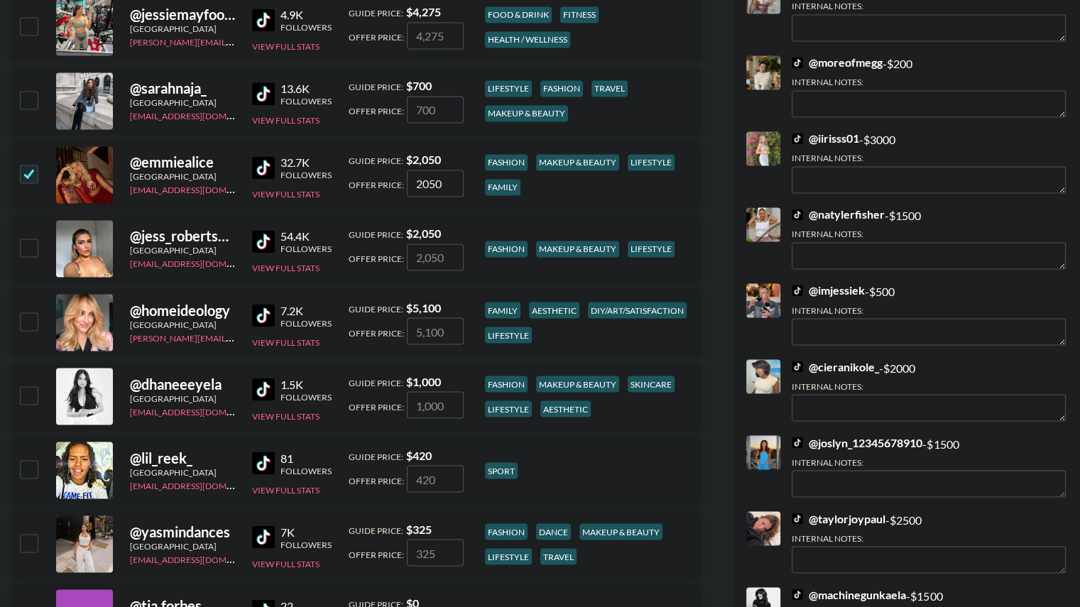
click at [28, 248] on input "checkbox" at bounding box center [28, 247] width 17 height 17
checkbox input "true"
type input "2050"
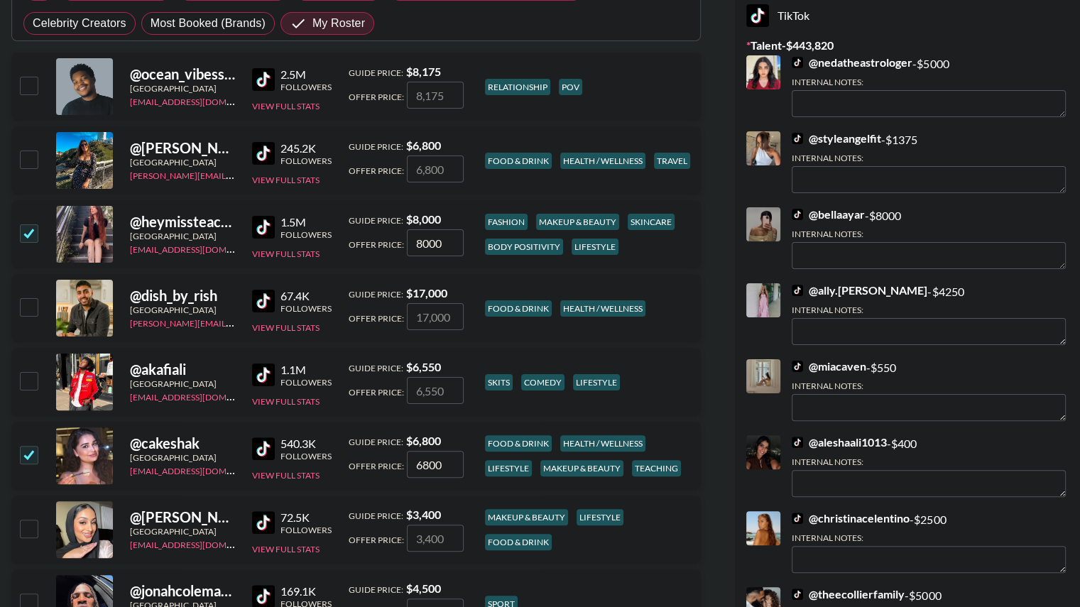
scroll to position [0, 0]
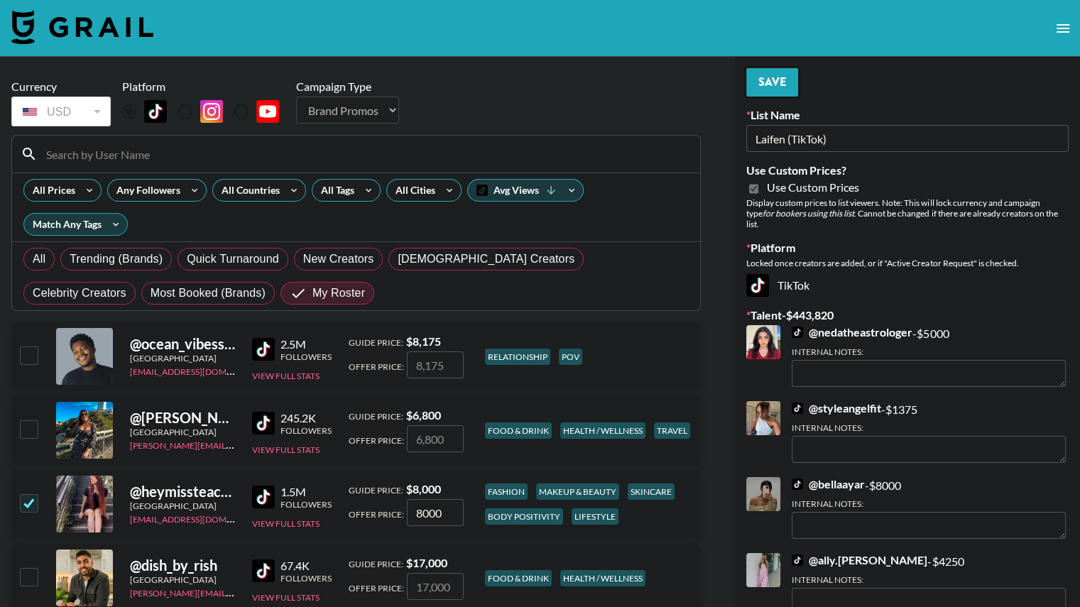
click at [774, 77] on button "Save" at bounding box center [772, 82] width 52 height 28
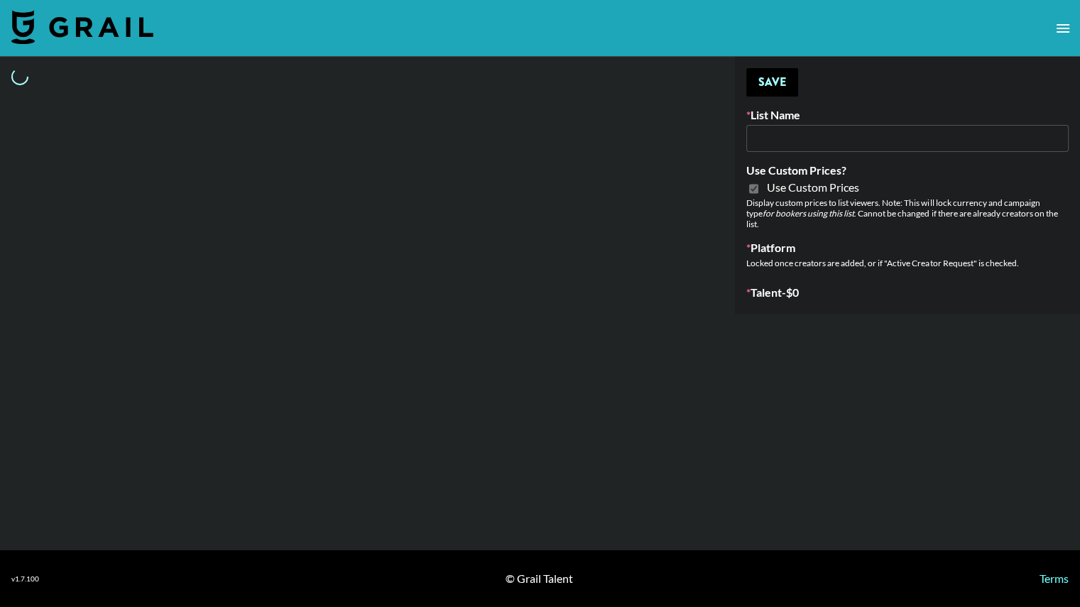
type input "[PERSON_NAME] (IG)"
checkbox input "true"
select select "Brand"
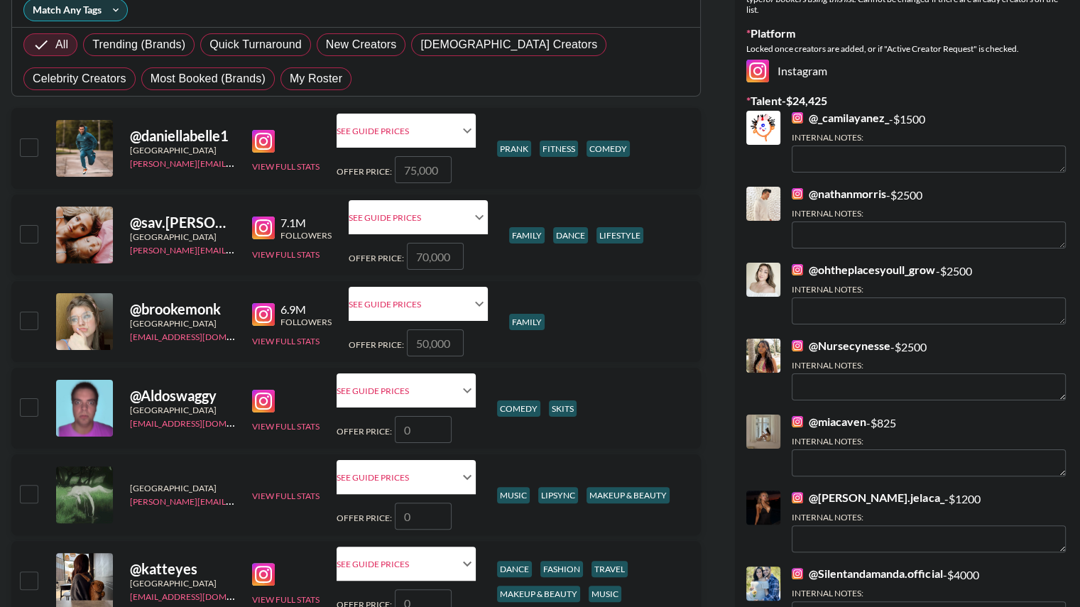
scroll to position [216, 0]
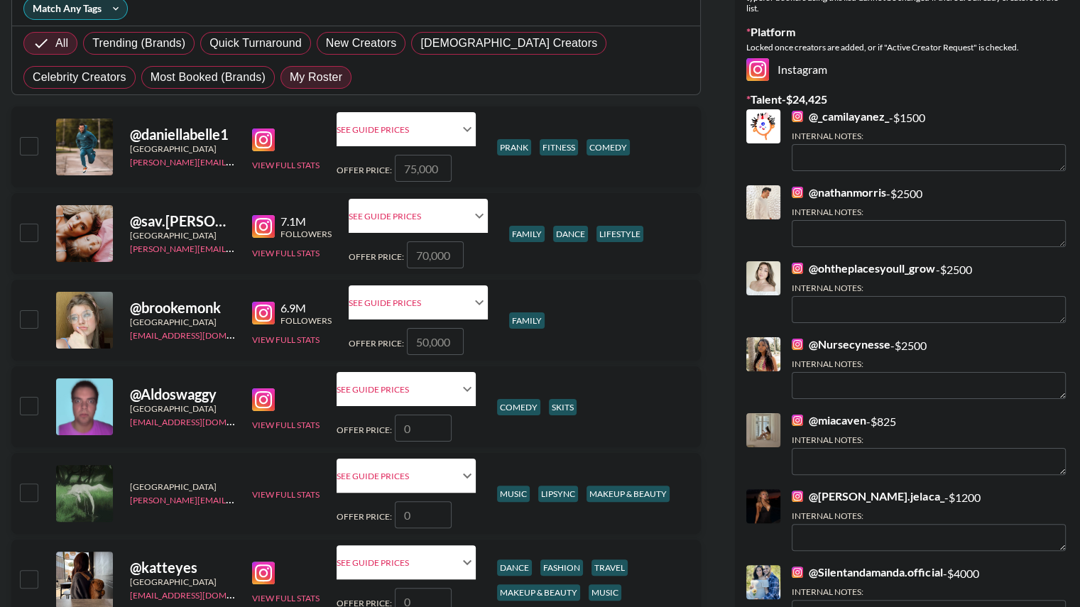
click at [290, 79] on span "My Roster" at bounding box center [316, 77] width 53 height 17
click at [290, 77] on input "My Roster" at bounding box center [290, 77] width 0 height 0
radio input "true"
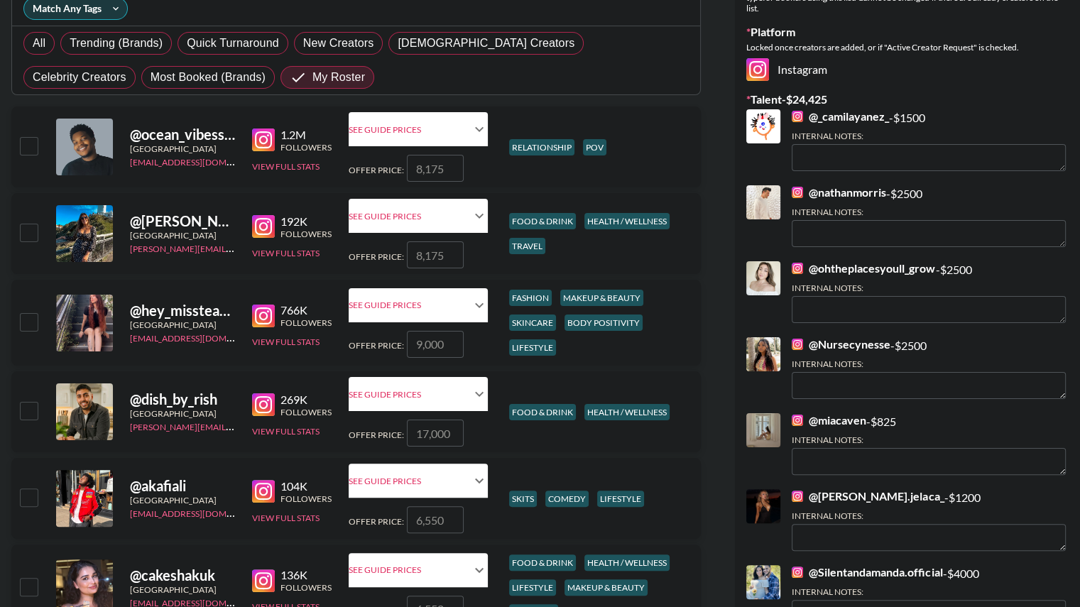
click at [36, 321] on input "checkbox" at bounding box center [28, 321] width 17 height 17
checkbox input "true"
type input "9000"
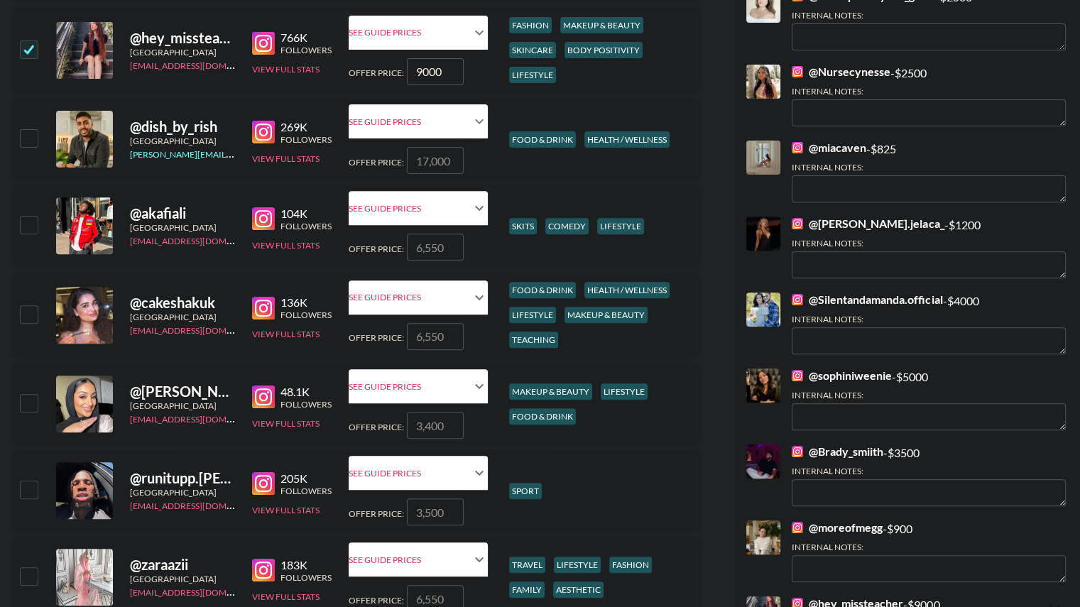
scroll to position [516, 0]
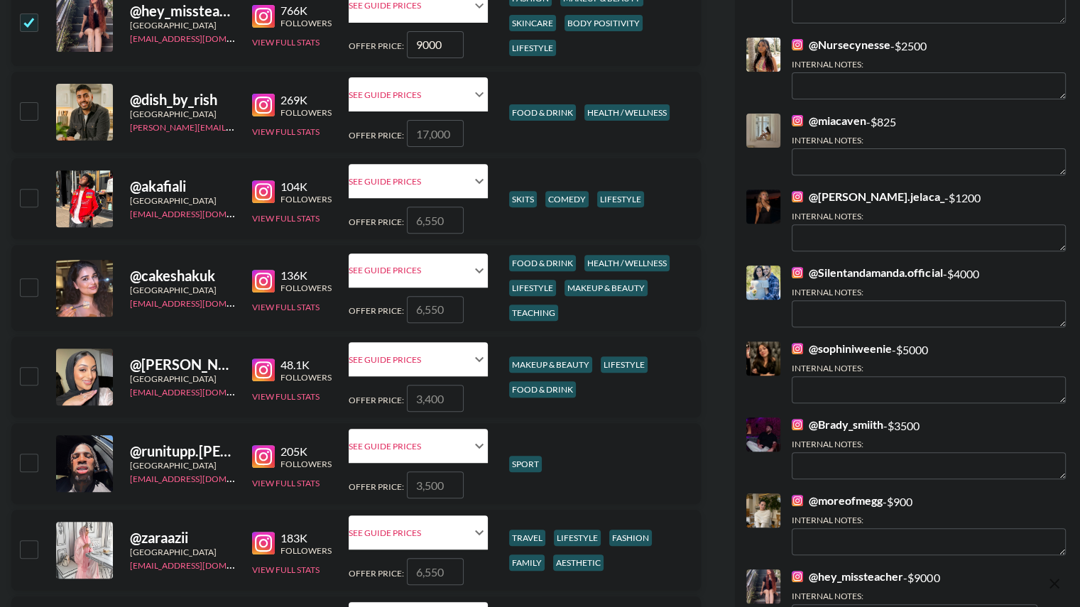
click at [26, 285] on input "checkbox" at bounding box center [28, 286] width 17 height 17
checkbox input "true"
type input "6550"
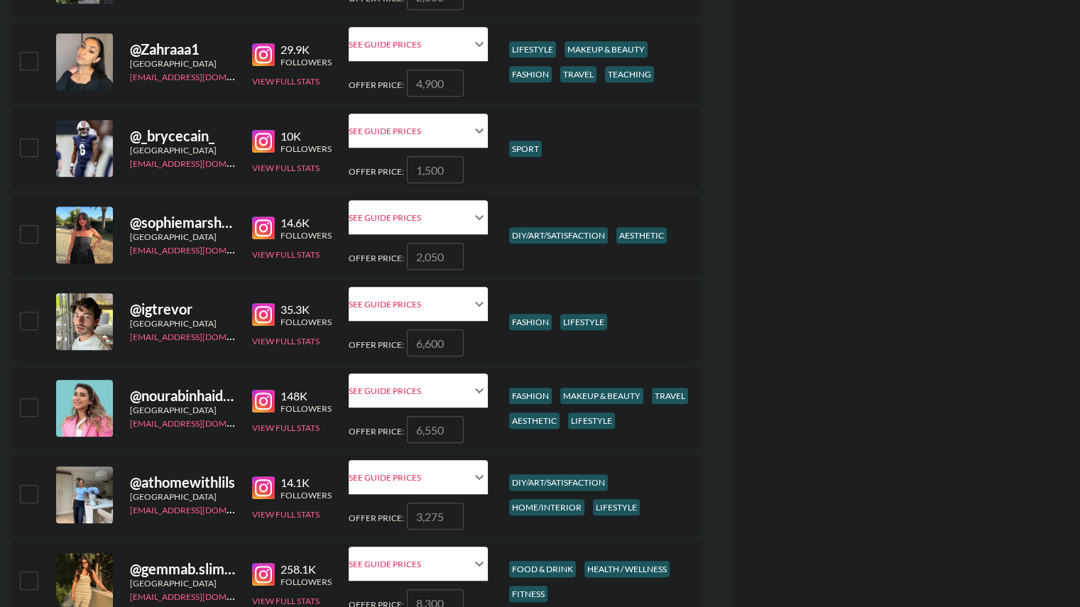
scroll to position [1380, 0]
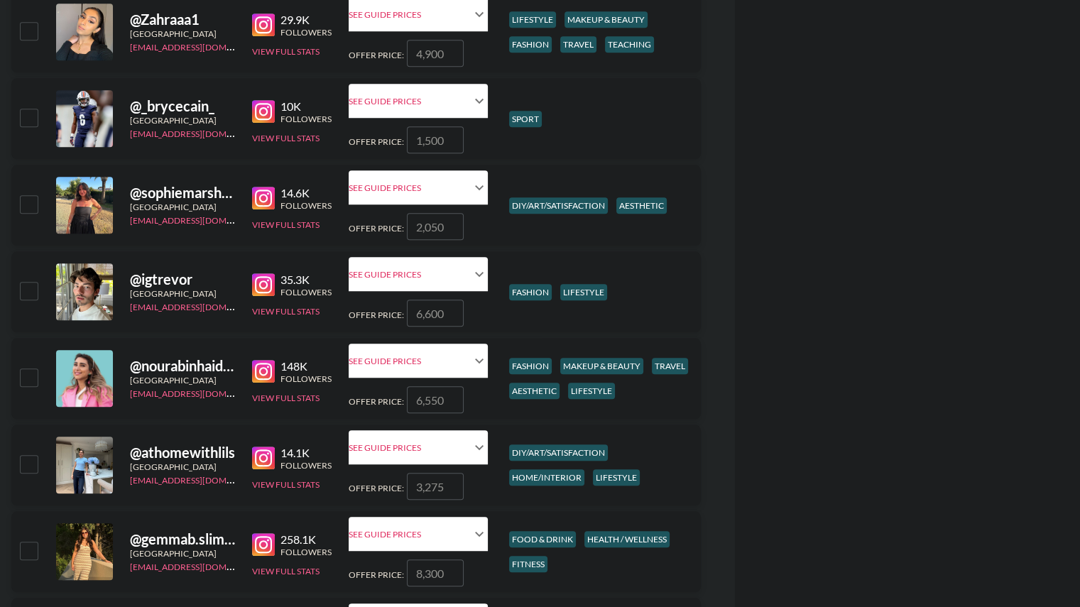
click at [24, 462] on input "checkbox" at bounding box center [28, 463] width 17 height 17
checkbox input "true"
type input "3275"
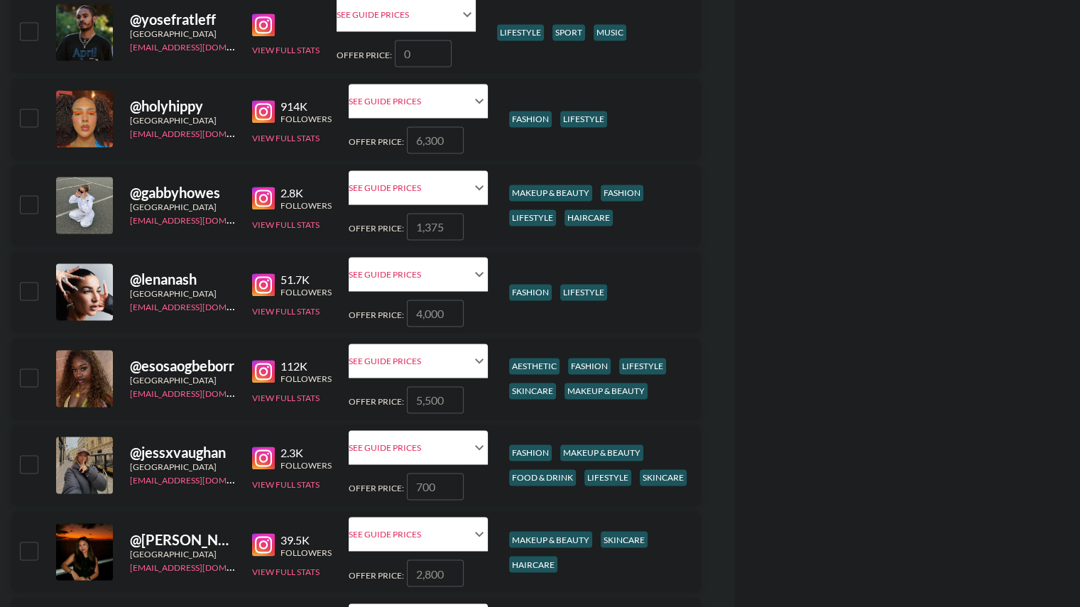
scroll to position [2167, 0]
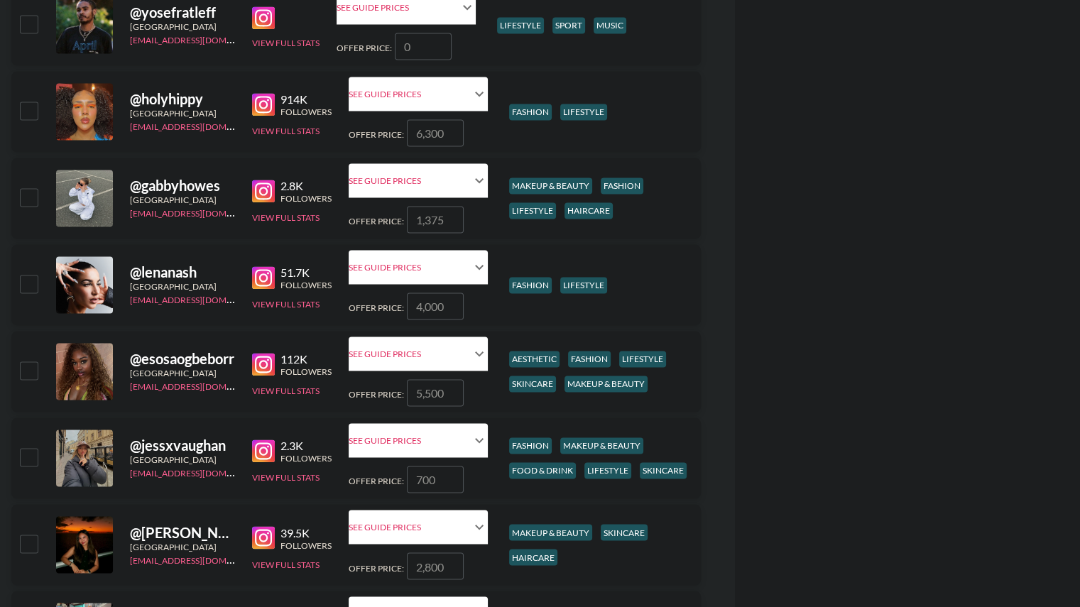
click at [26, 369] on input "checkbox" at bounding box center [28, 369] width 17 height 17
checkbox input "true"
type input "5500"
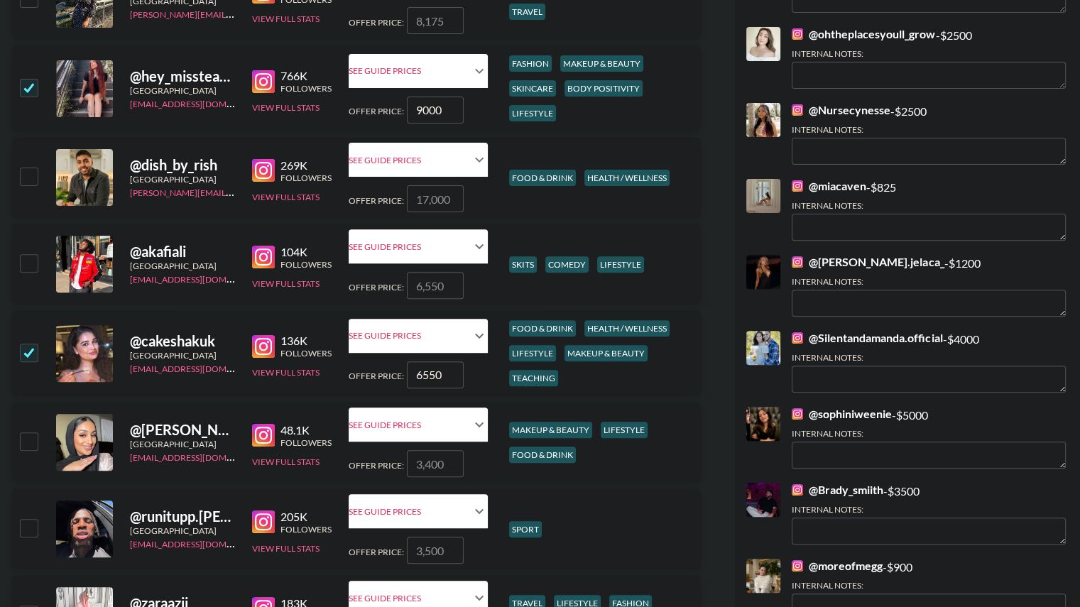
scroll to position [0, 0]
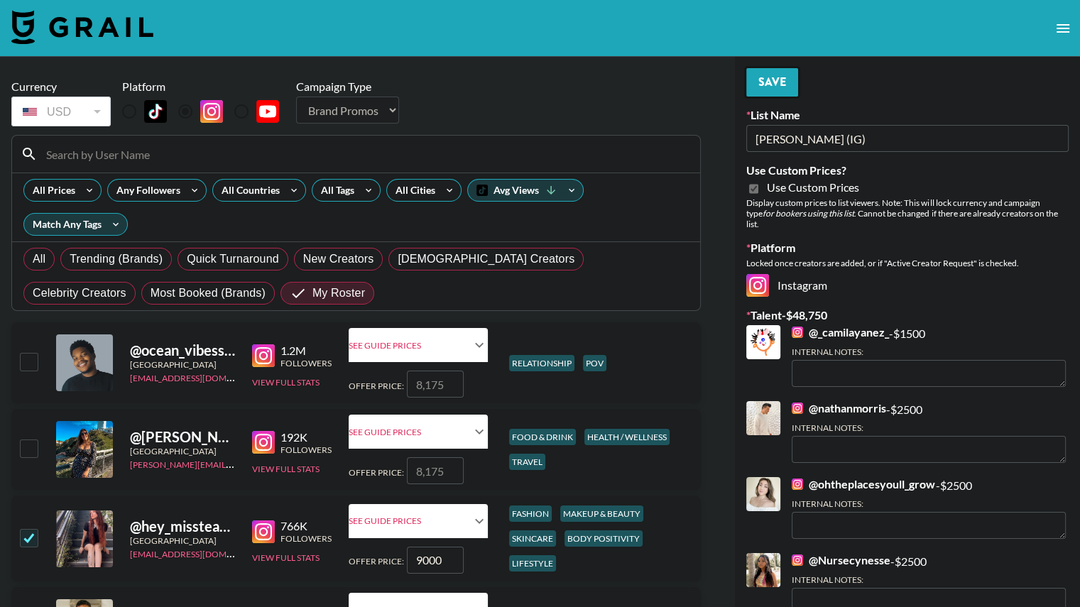
click at [780, 83] on button "Save" at bounding box center [772, 82] width 52 height 28
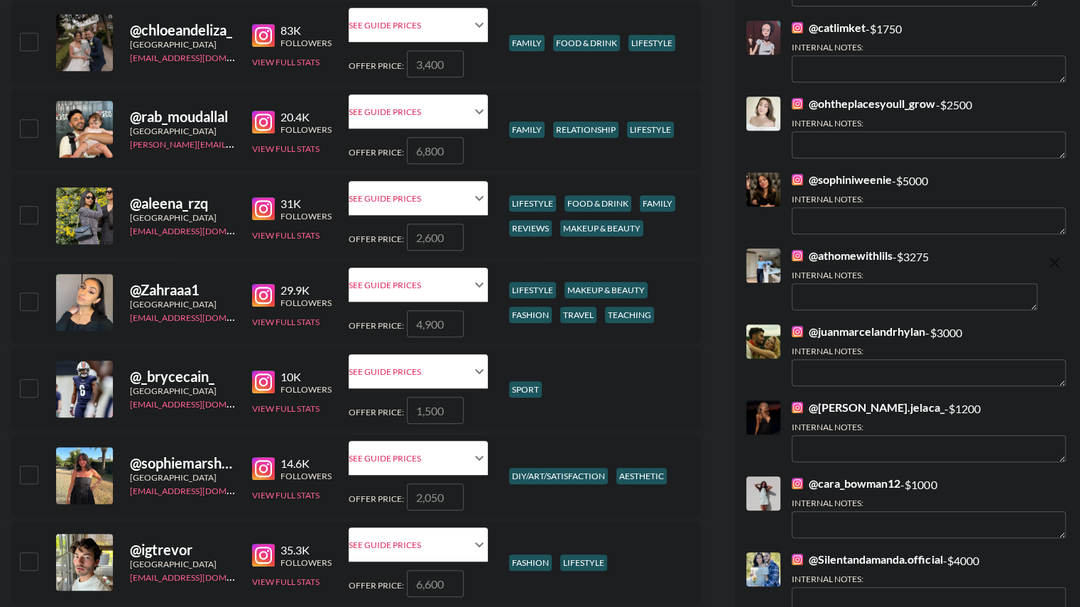
scroll to position [1111, 0]
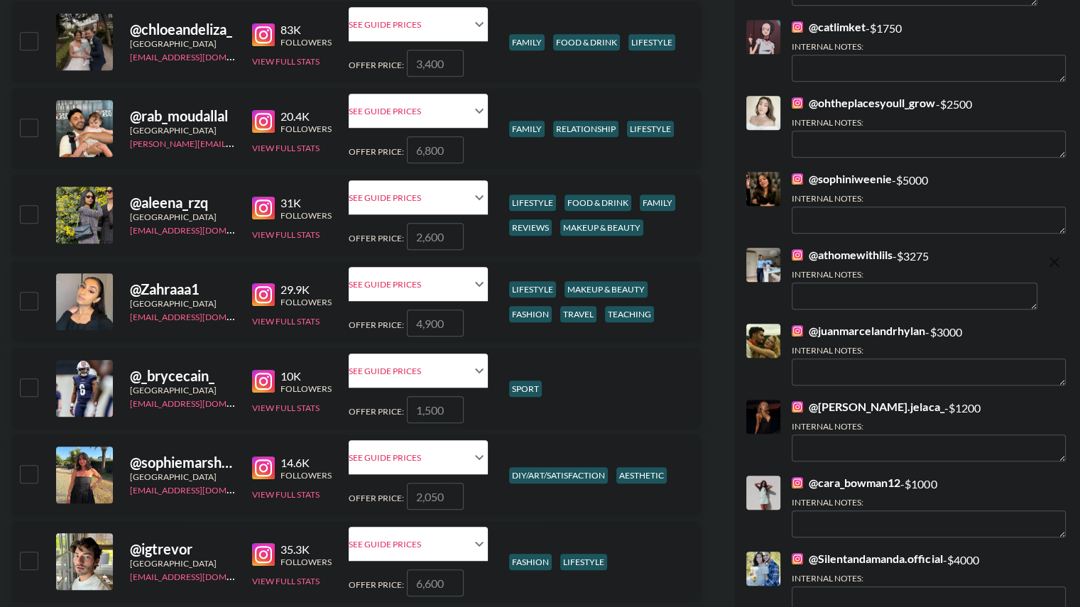
click at [25, 214] on input "checkbox" at bounding box center [28, 213] width 17 height 17
checkbox input "true"
type input "2600"
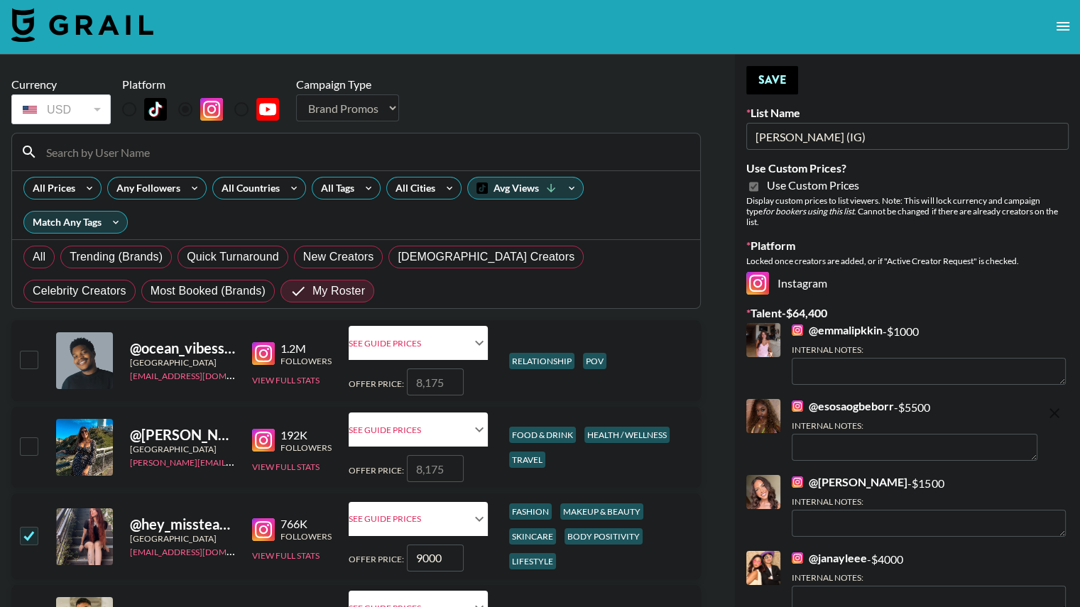
scroll to position [0, 0]
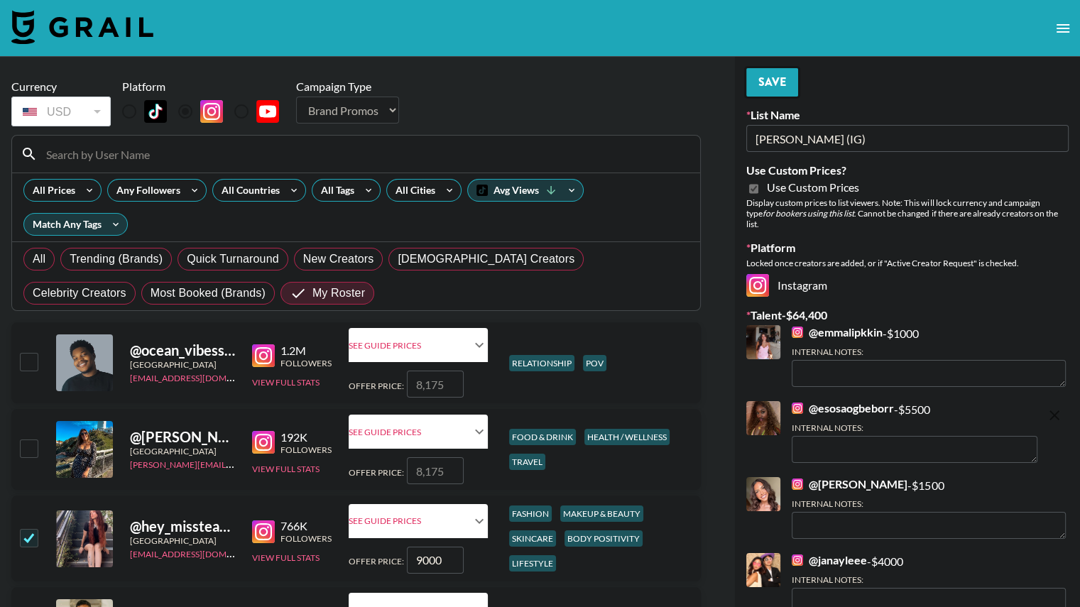
click at [770, 80] on button "Save" at bounding box center [772, 82] width 52 height 28
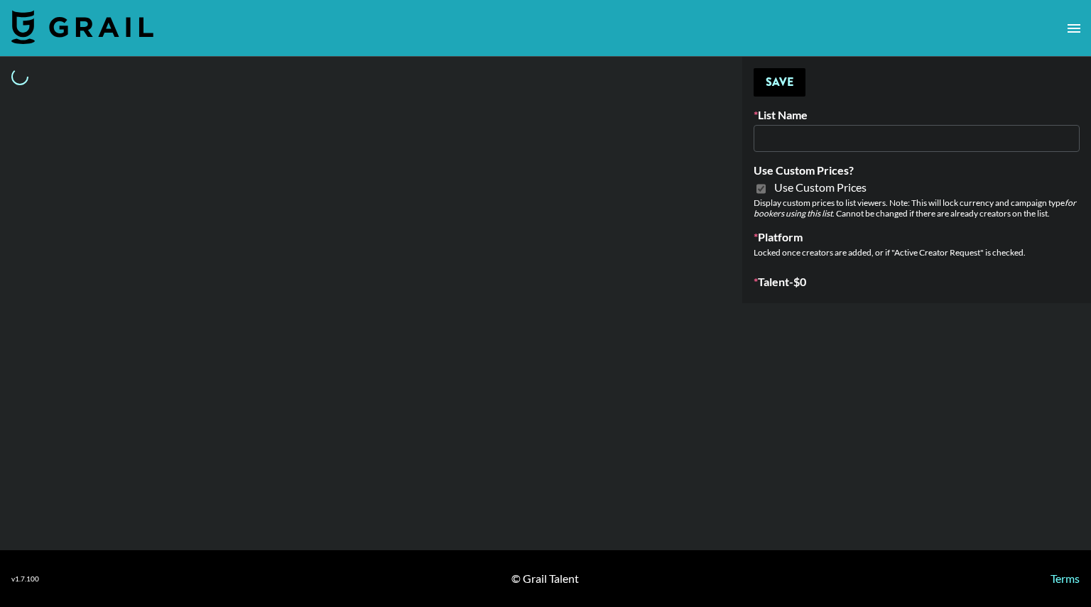
type input "[PERSON_NAME] (TikTok)"
checkbox input "true"
select select "Brand"
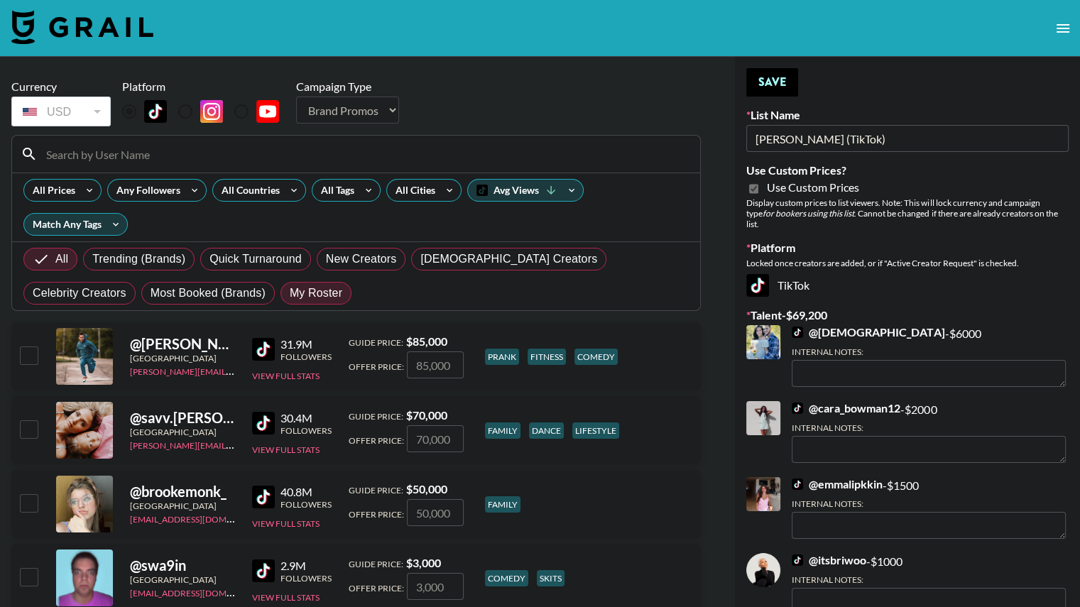
click at [290, 291] on span "My Roster" at bounding box center [316, 293] width 53 height 17
click at [290, 293] on input "My Roster" at bounding box center [290, 293] width 0 height 0
radio input "true"
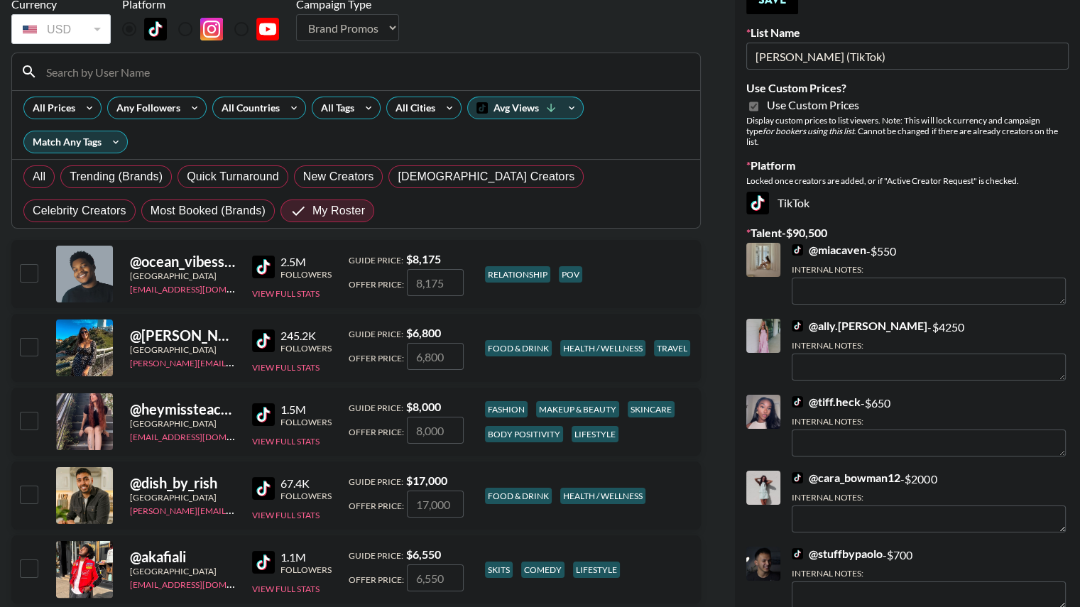
scroll to position [88, 0]
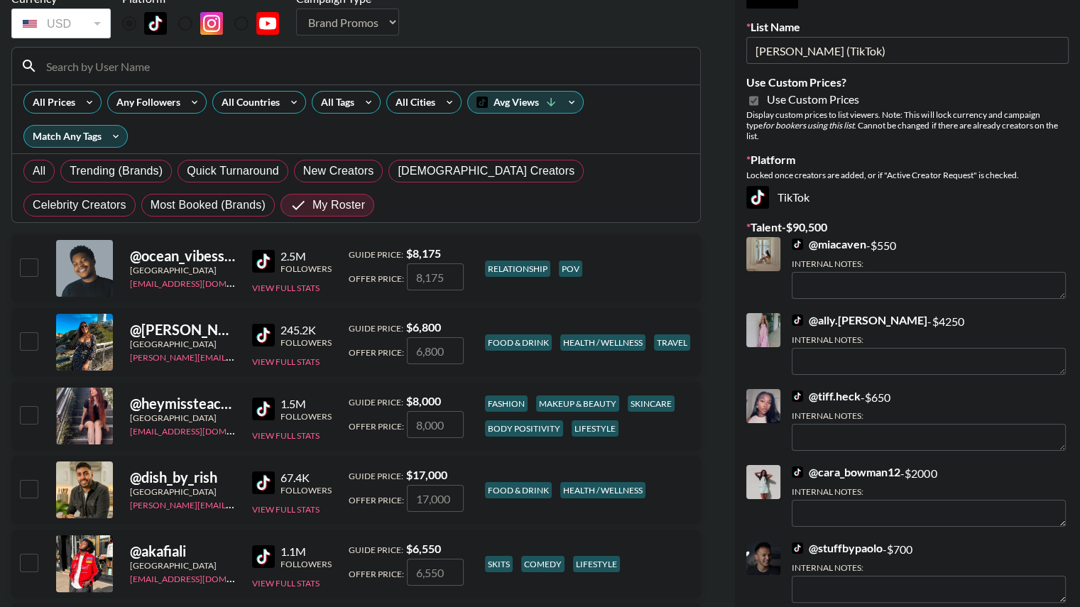
click at [32, 421] on input "checkbox" at bounding box center [28, 414] width 17 height 17
checkbox input "true"
type input "8000"
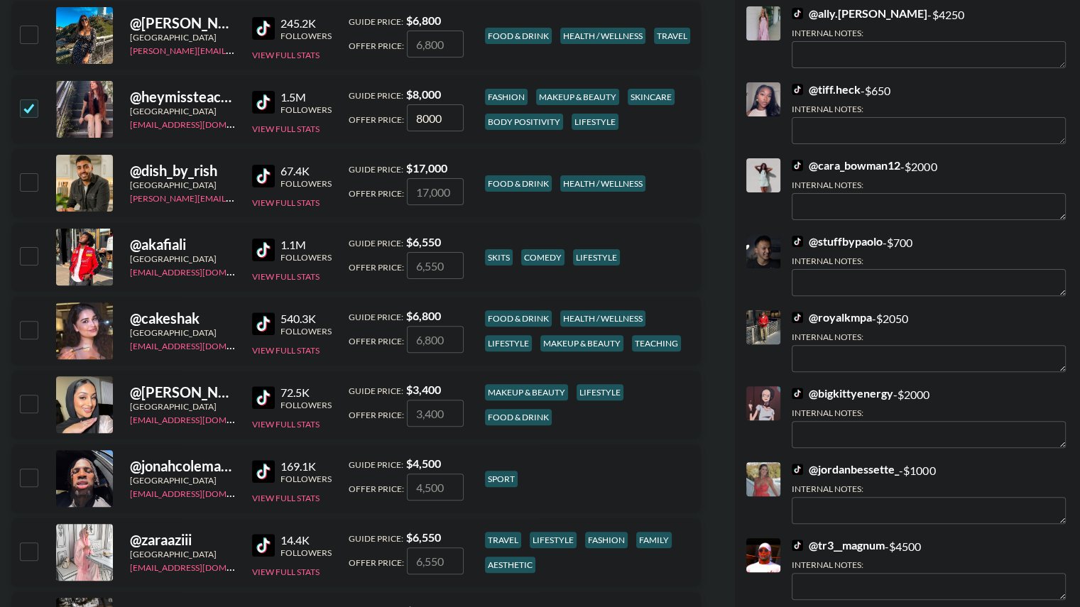
scroll to position [397, 0]
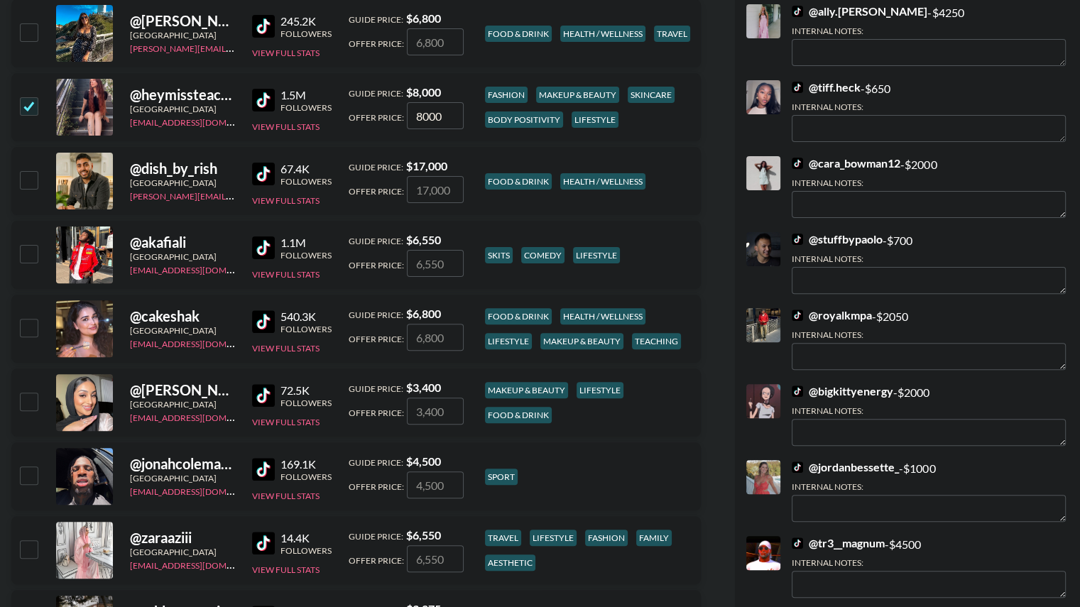
click at [28, 327] on input "checkbox" at bounding box center [28, 327] width 17 height 17
checkbox input "true"
type input "6800"
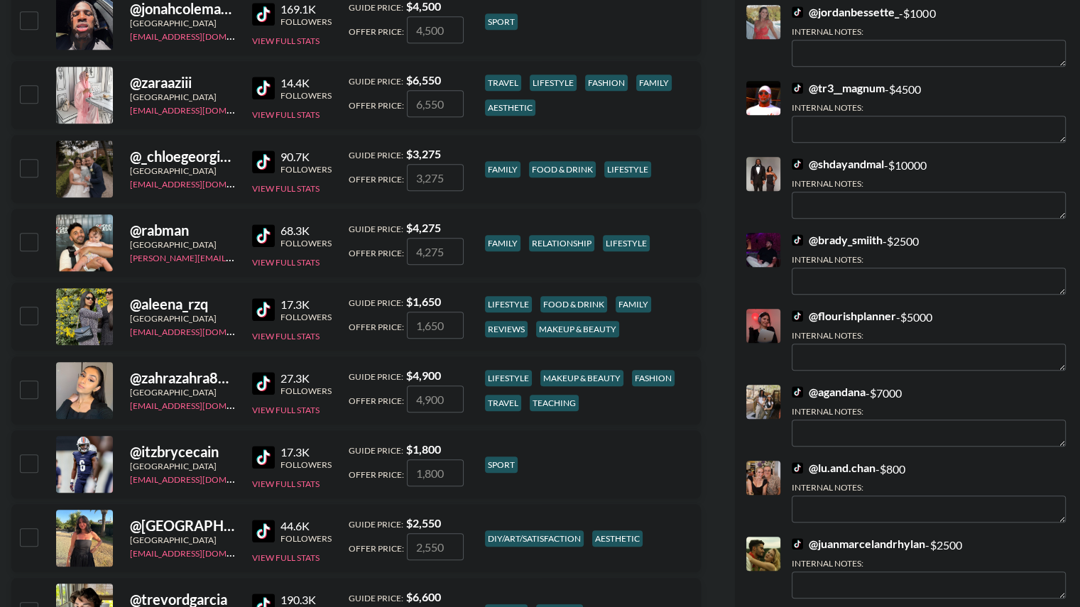
scroll to position [852, 0]
click at [28, 167] on input "checkbox" at bounding box center [28, 167] width 17 height 17
checkbox input "true"
type input "3275"
click at [26, 308] on input "checkbox" at bounding box center [28, 315] width 17 height 17
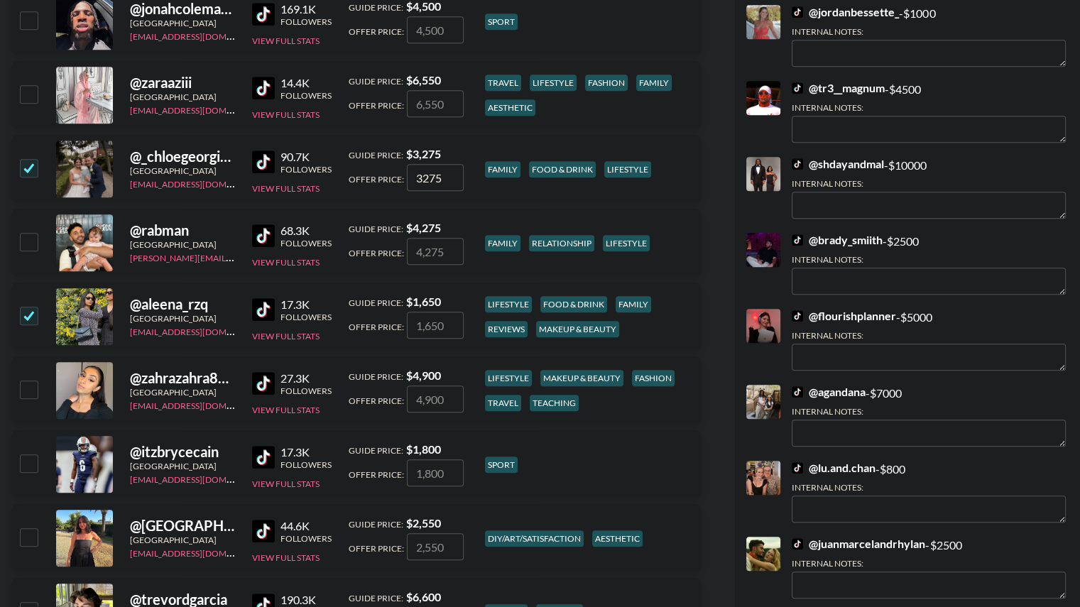
checkbox input "true"
type input "1650"
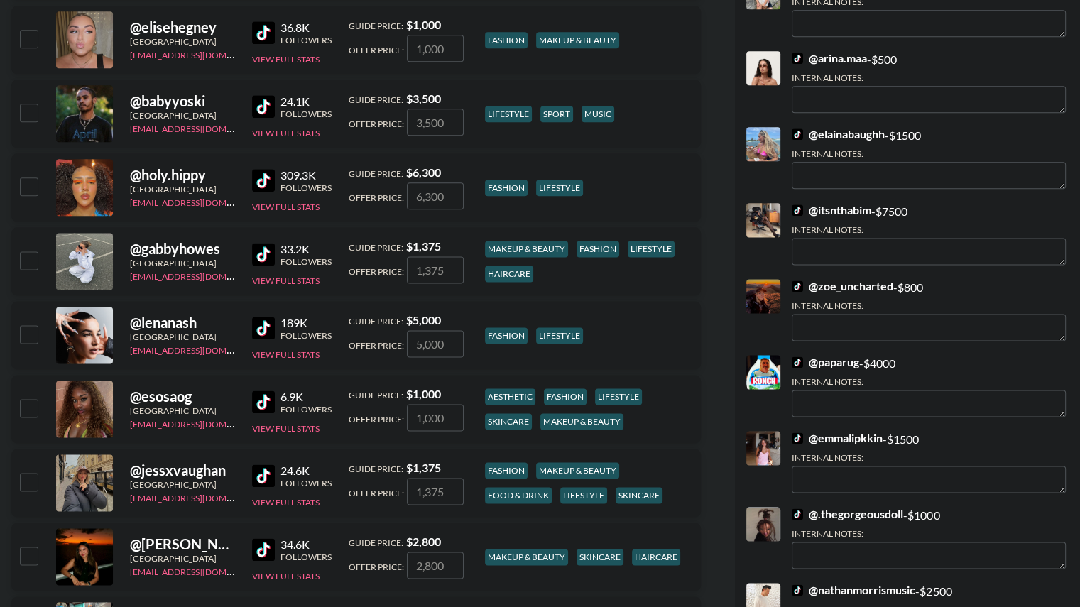
scroll to position [1795, 0]
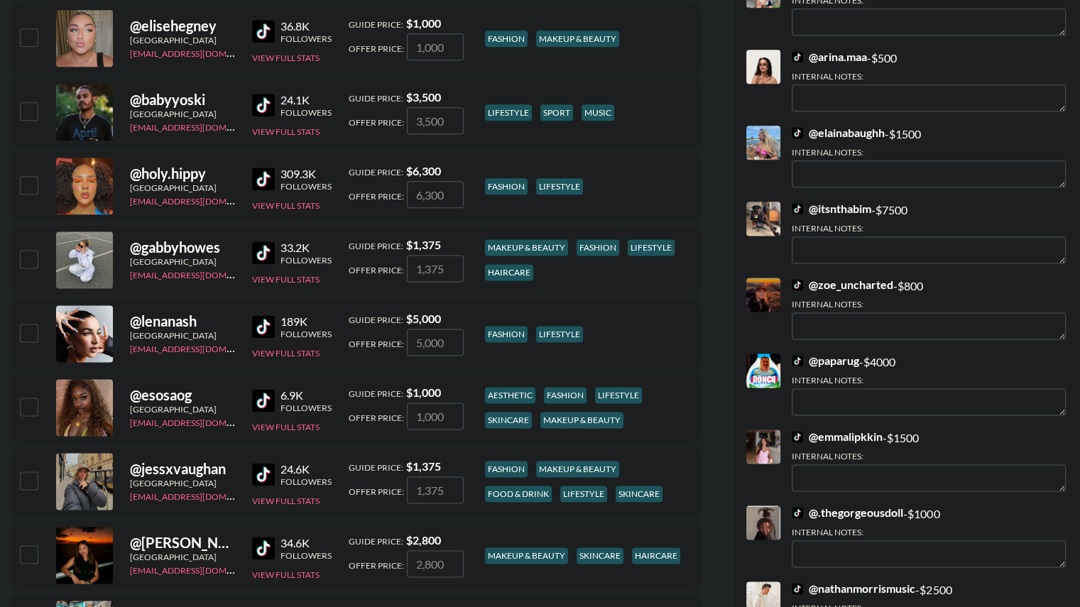
click at [28, 399] on input "checkbox" at bounding box center [28, 406] width 17 height 17
checkbox input "true"
type input "1000"
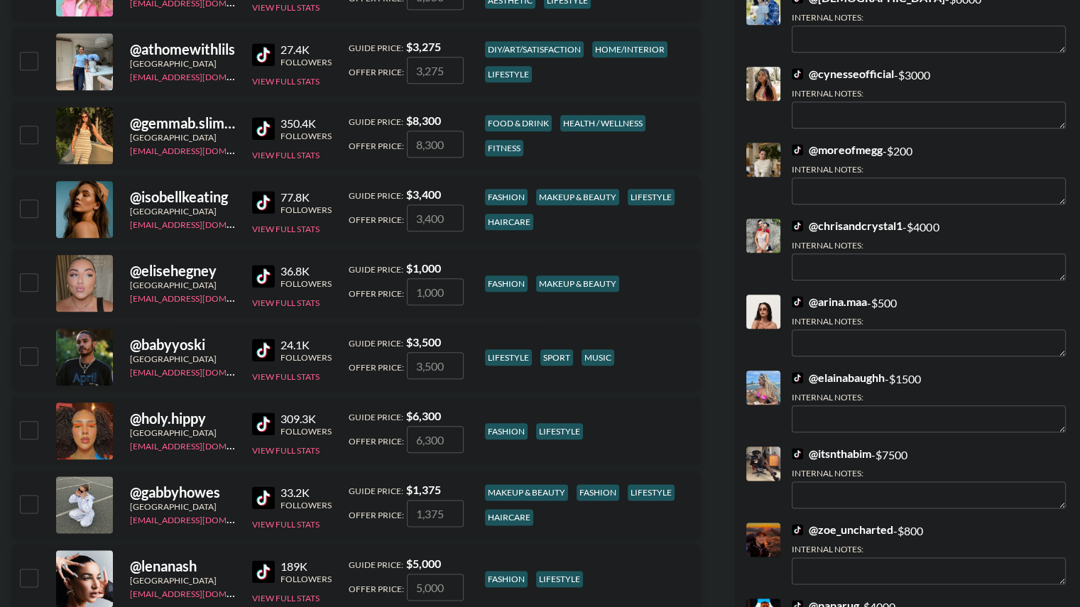
scroll to position [1549, 0]
click at [25, 59] on input "checkbox" at bounding box center [28, 61] width 17 height 17
checkbox input "true"
type input "3275"
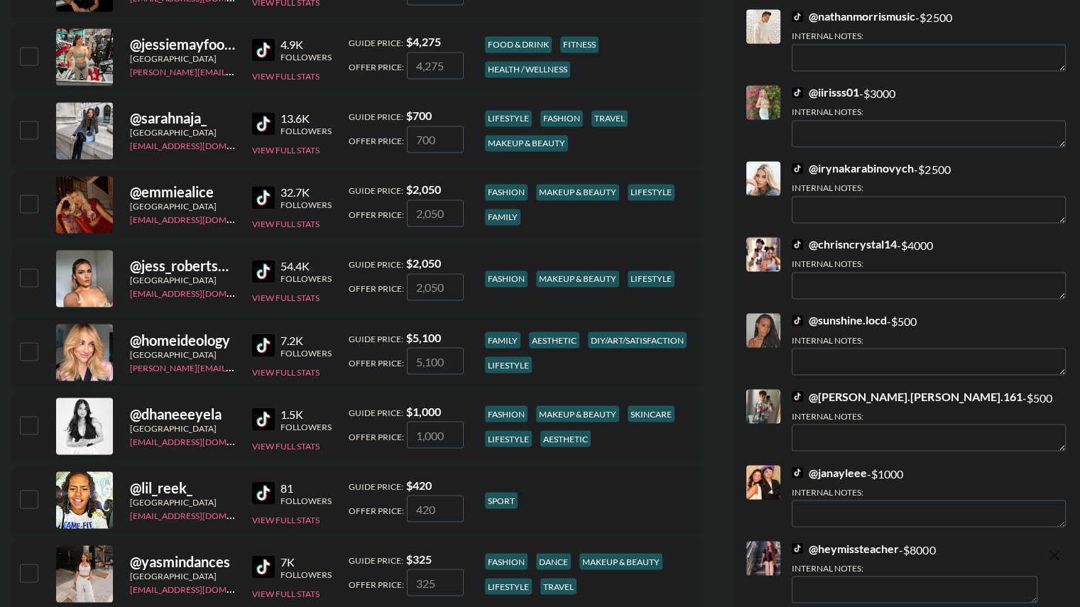
scroll to position [2369, 0]
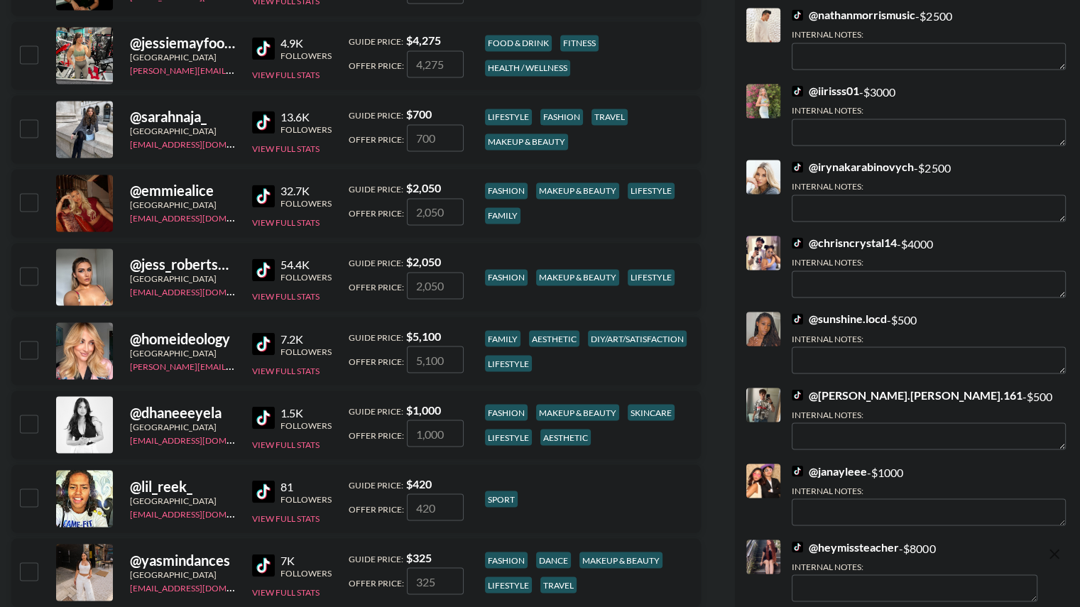
click at [27, 346] on input "checkbox" at bounding box center [28, 349] width 17 height 17
checkbox input "true"
type input "5100"
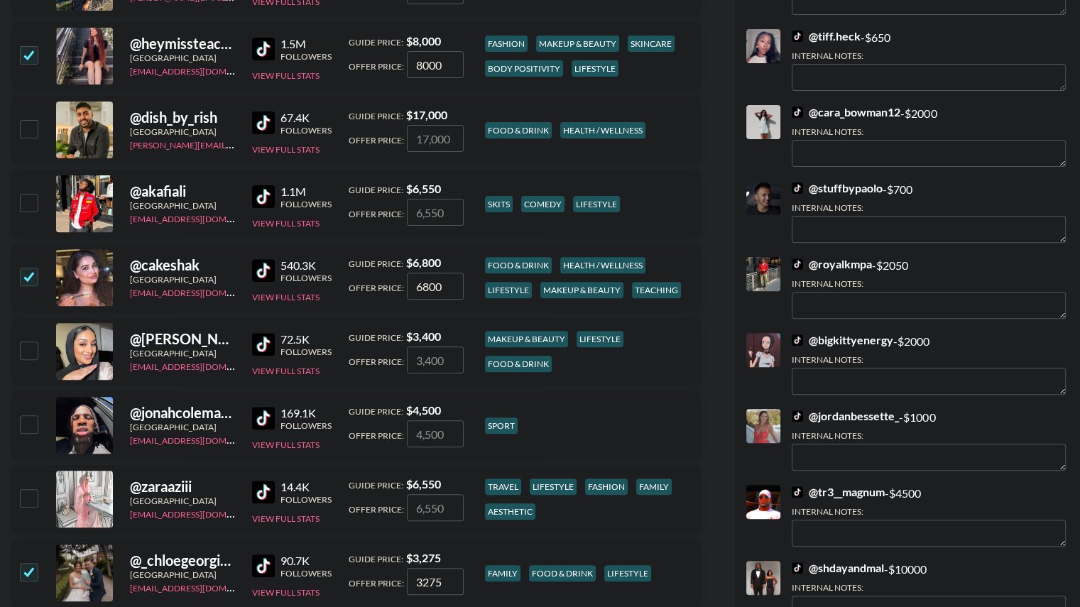
scroll to position [0, 0]
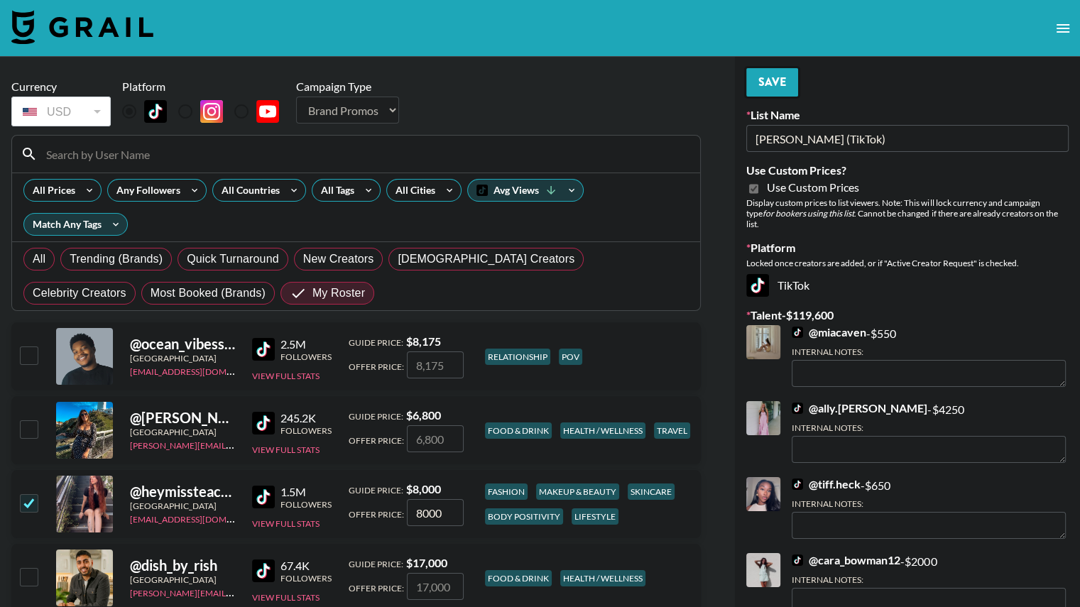
click at [775, 84] on button "Save" at bounding box center [772, 82] width 52 height 28
